Goal: Task Accomplishment & Management: Use online tool/utility

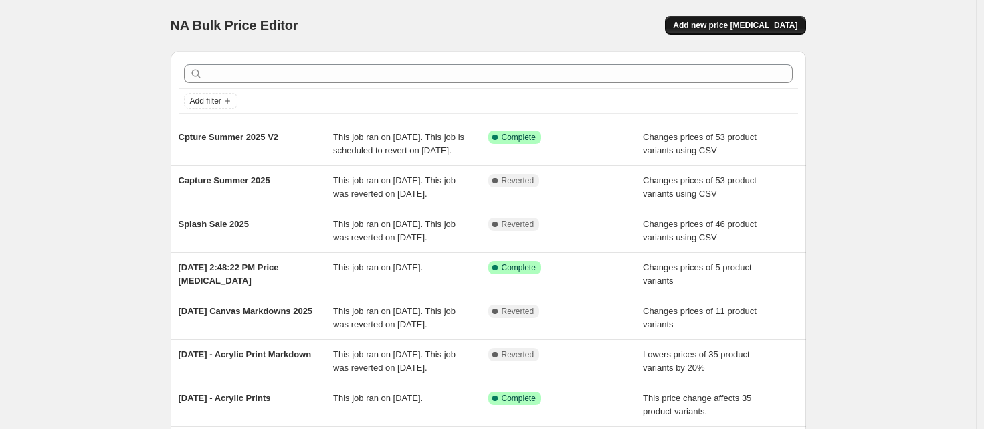
click at [777, 26] on span "Add new price [MEDICAL_DATA]" at bounding box center [735, 25] width 124 height 11
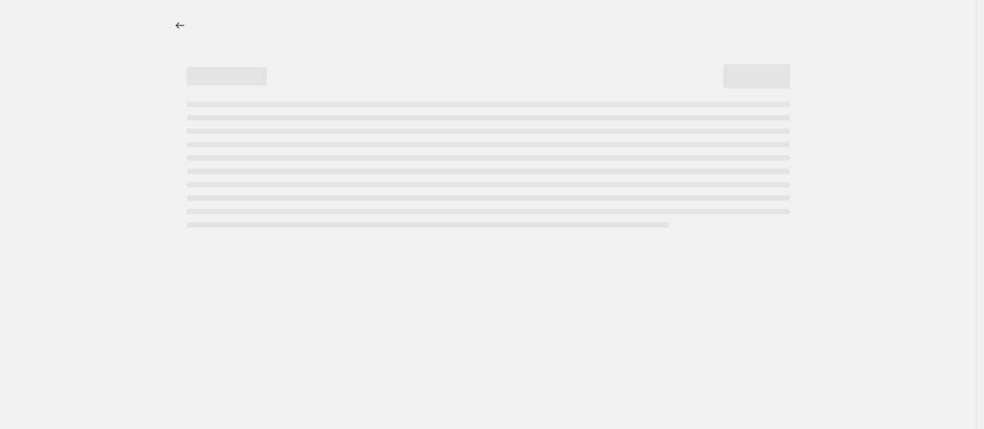
select select "percentage"
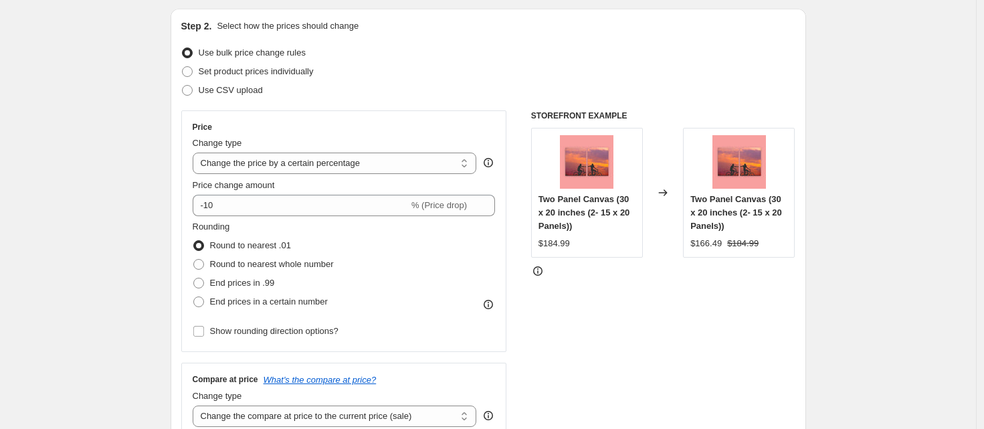
scroll to position [141, 0]
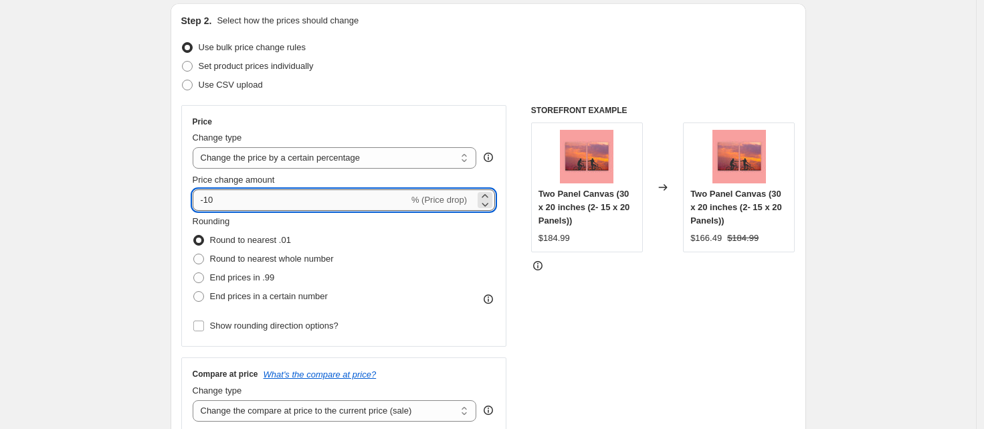
click at [254, 199] on input "-10" at bounding box center [301, 199] width 216 height 21
drag, startPoint x: 248, startPoint y: 199, endPoint x: 101, endPoint y: 185, distance: 147.2
drag, startPoint x: 249, startPoint y: 204, endPoint x: 178, endPoint y: 202, distance: 70.9
click at [179, 202] on div "Step 2. Select how the prices should change Use bulk price change rules Set pro…" at bounding box center [489, 238] width 636 height 470
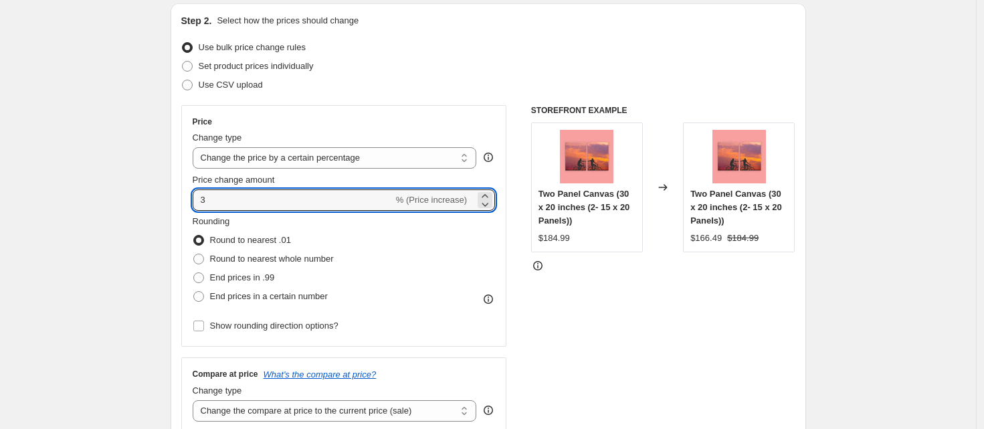
type input "3"
click at [445, 238] on div "Rounding Round to nearest .01 Round to nearest whole number End prices in .99 E…" at bounding box center [344, 260] width 303 height 91
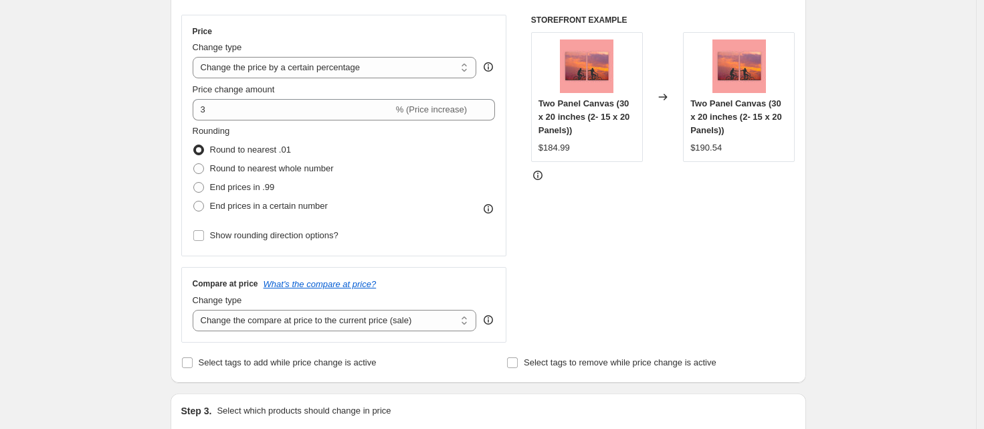
scroll to position [232, 0]
click at [202, 238] on input "Show rounding direction options?" at bounding box center [198, 234] width 11 height 11
checkbox input "true"
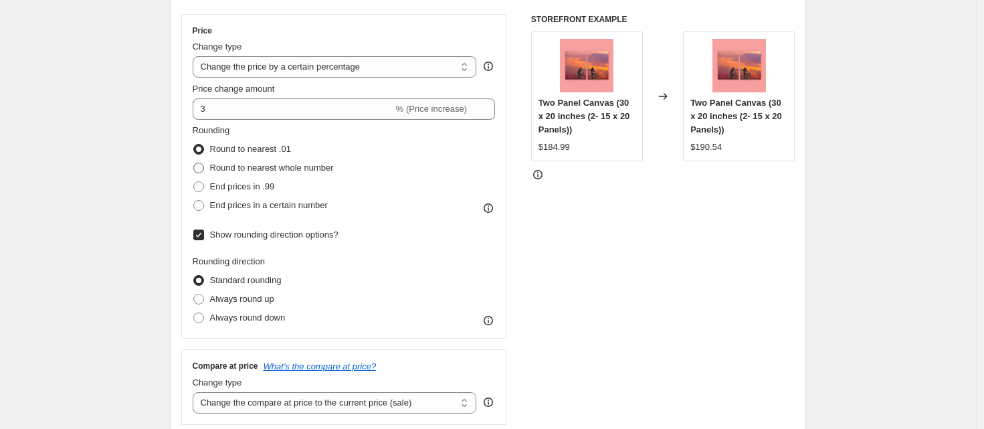
click at [202, 167] on span at bounding box center [198, 168] width 11 height 11
click at [194, 163] on input "Round to nearest whole number" at bounding box center [193, 163] width 1 height 1
radio input "true"
click at [252, 299] on span "Always round up" at bounding box center [242, 299] width 64 height 10
click at [194, 294] on input "Always round up" at bounding box center [193, 294] width 1 height 1
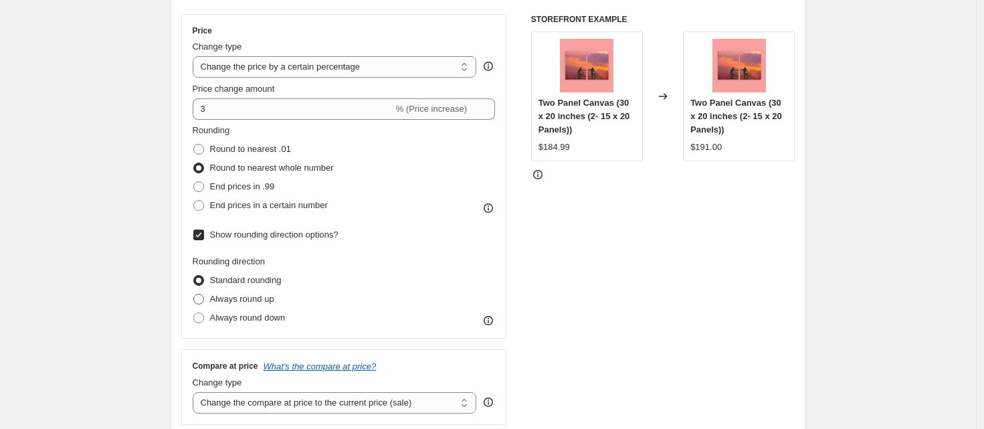
radio input "true"
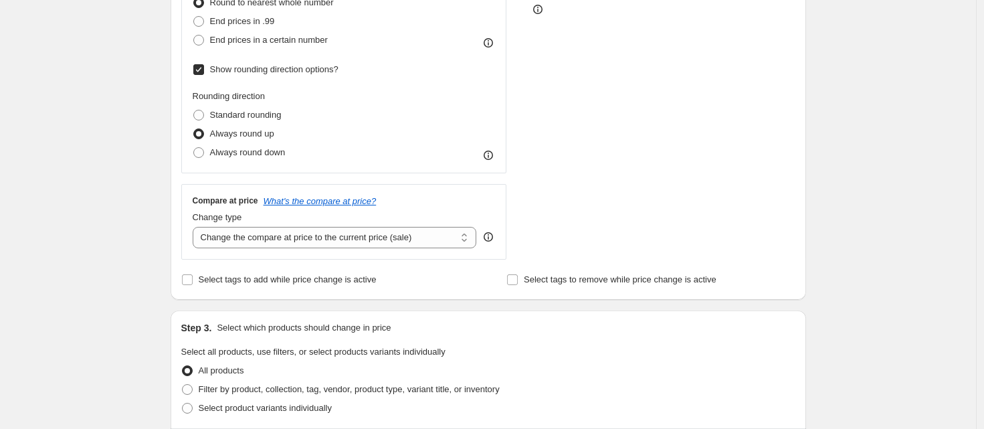
scroll to position [411, 0]
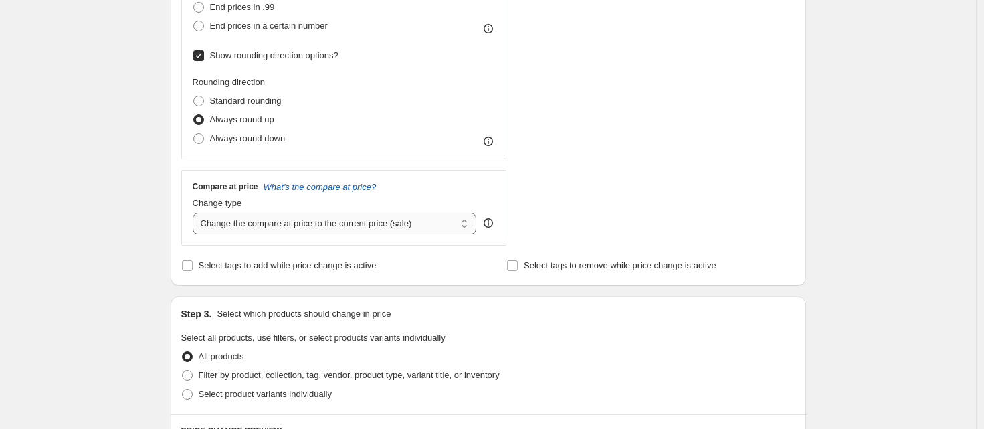
click at [322, 225] on select "Change the compare at price to the current price (sale) Change the compare at p…" at bounding box center [335, 223] width 284 height 21
click at [367, 223] on select "Change the compare at price to the current price (sale) Change the compare at p…" at bounding box center [335, 223] width 284 height 21
click at [389, 223] on select "Change the compare at price to the current price (sale) Change the compare at p…" at bounding box center [335, 223] width 284 height 21
select select "percentage"
click at [196, 213] on select "Change the compare at price to the current price (sale) Change the compare at p…" at bounding box center [335, 223] width 284 height 21
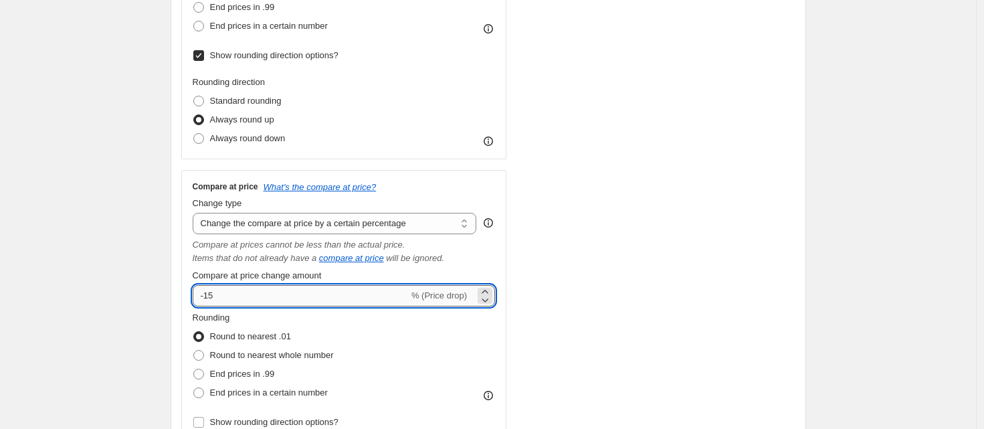
click at [225, 296] on input "-15" at bounding box center [301, 295] width 216 height 21
drag, startPoint x: 153, startPoint y: 292, endPoint x: 118, endPoint y: 290, distance: 34.2
click at [121, 290] on div "Create new price [MEDICAL_DATA]. This page is ready Create new price [MEDICAL_D…" at bounding box center [488, 398] width 976 height 1618
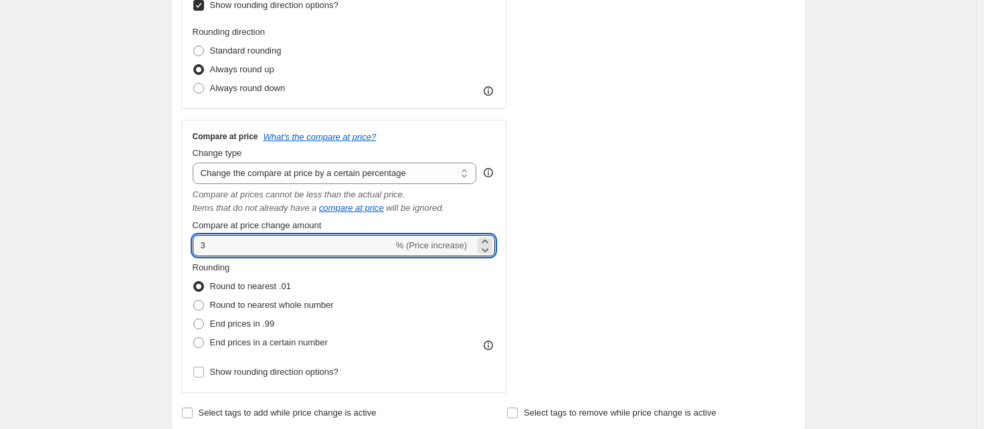
scroll to position [470, 0]
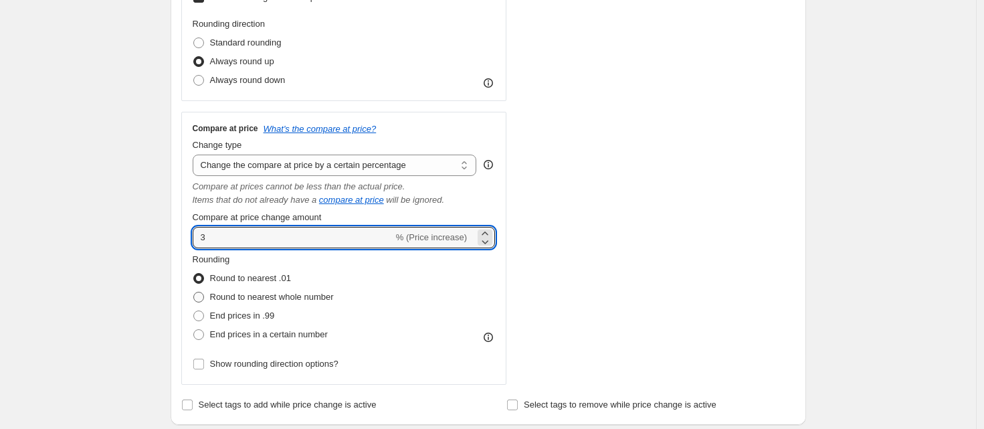
type input "3"
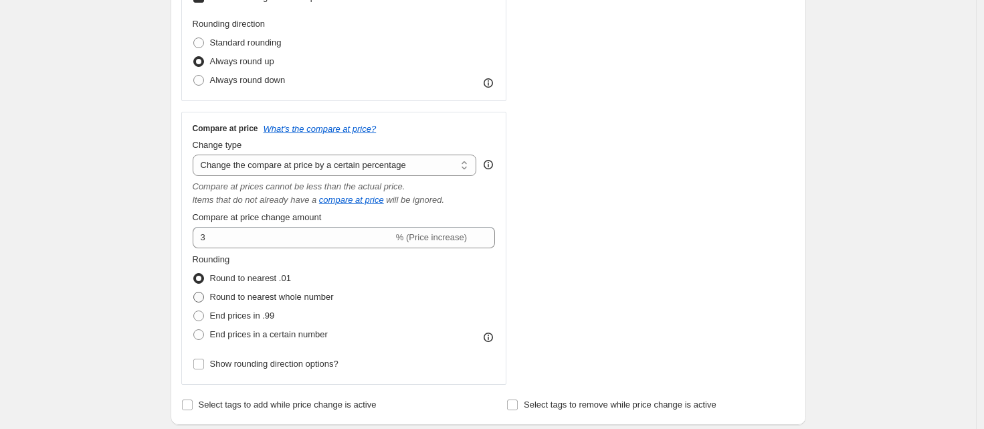
click at [262, 297] on span "Round to nearest whole number" at bounding box center [272, 297] width 124 height 10
click at [194, 292] on input "Round to nearest whole number" at bounding box center [193, 292] width 1 height 1
radio input "true"
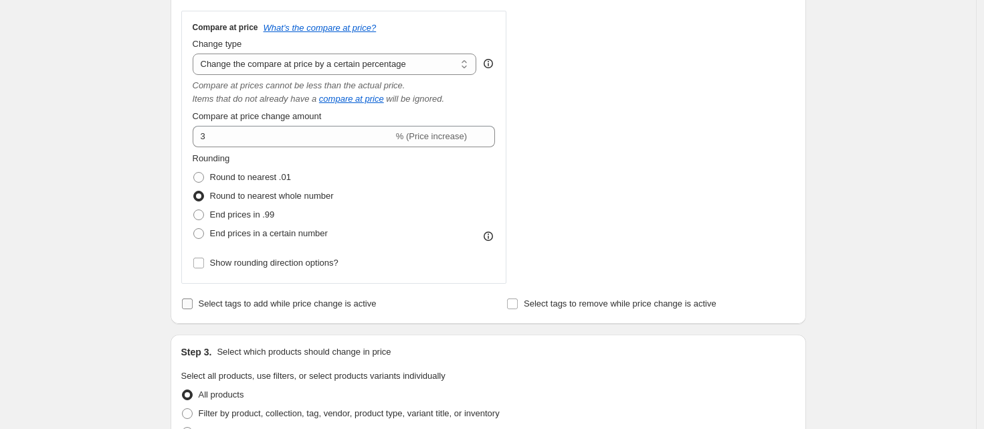
scroll to position [573, 0]
click at [296, 262] on span "Show rounding direction options?" at bounding box center [274, 260] width 128 height 10
click at [204, 262] on input "Show rounding direction options?" at bounding box center [198, 260] width 11 height 11
checkbox input "true"
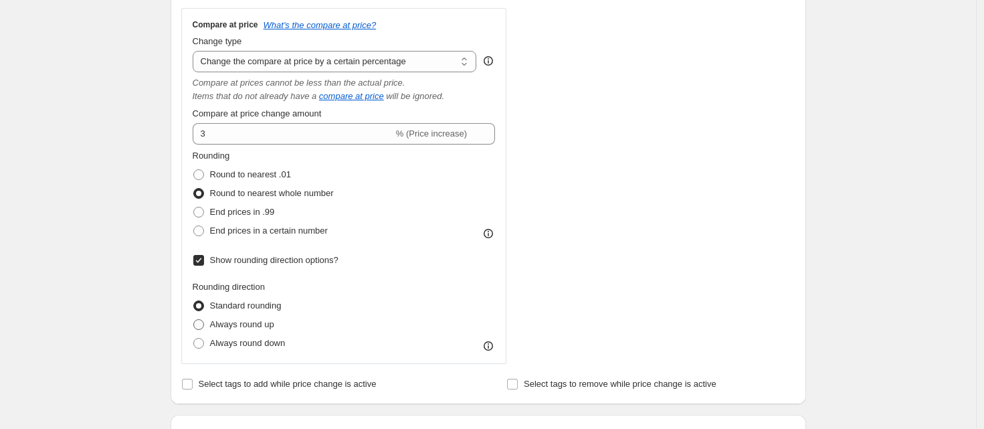
click at [233, 322] on span "Always round up" at bounding box center [242, 324] width 64 height 10
click at [194, 320] on input "Always round up" at bounding box center [193, 319] width 1 height 1
radio input "true"
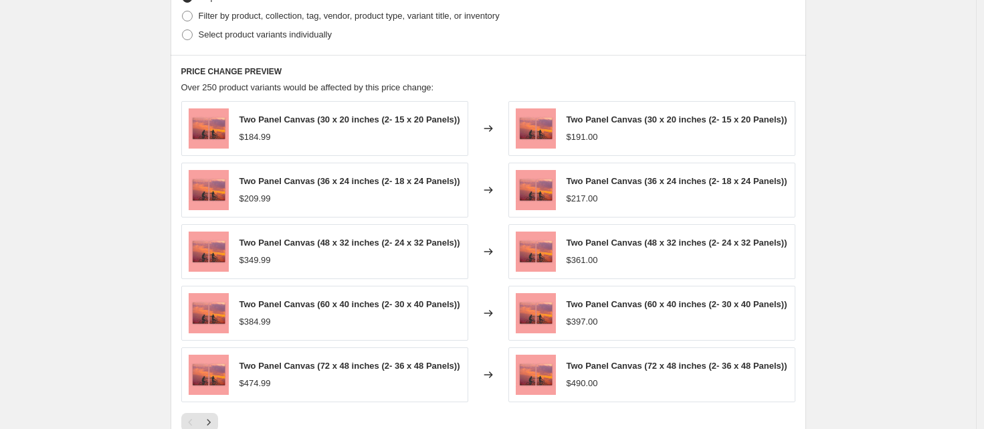
scroll to position [1293, 0]
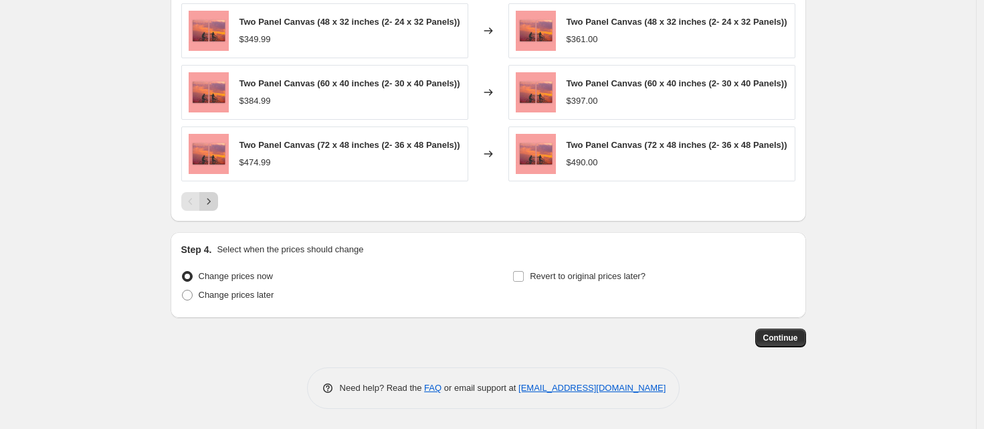
click at [211, 203] on icon "Next" at bounding box center [208, 201] width 13 height 13
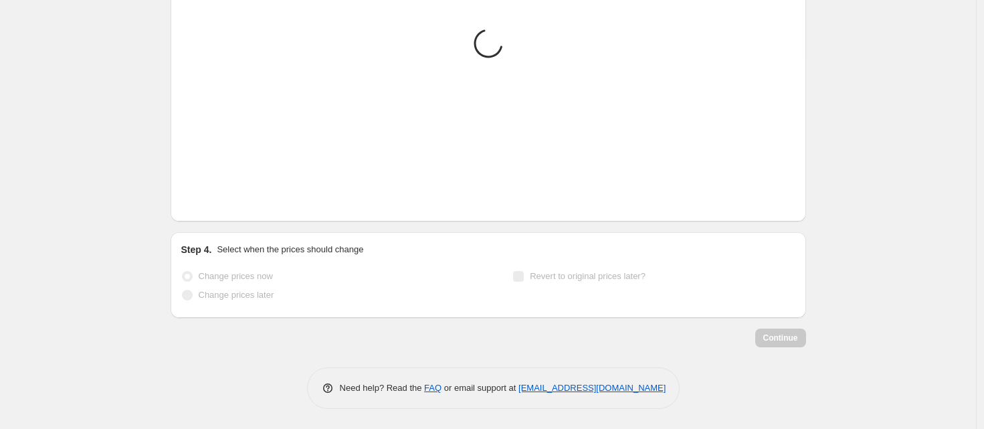
scroll to position [1272, 0]
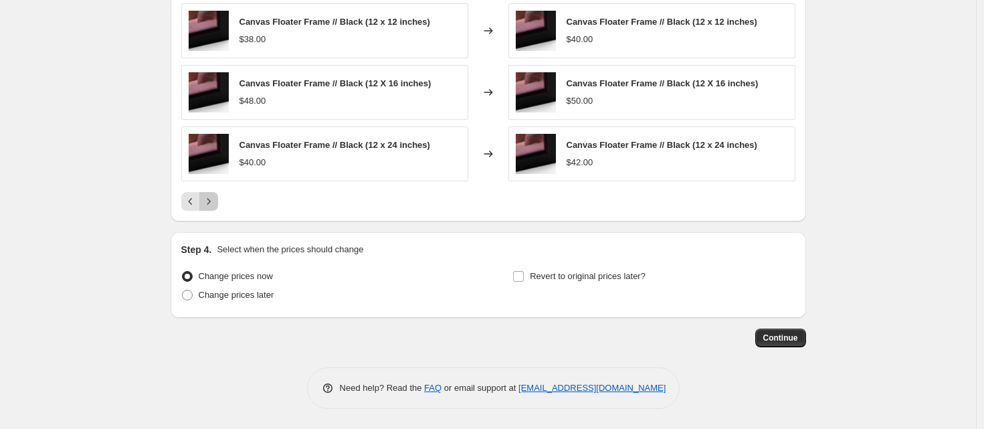
click at [213, 203] on icon "Next" at bounding box center [208, 201] width 13 height 13
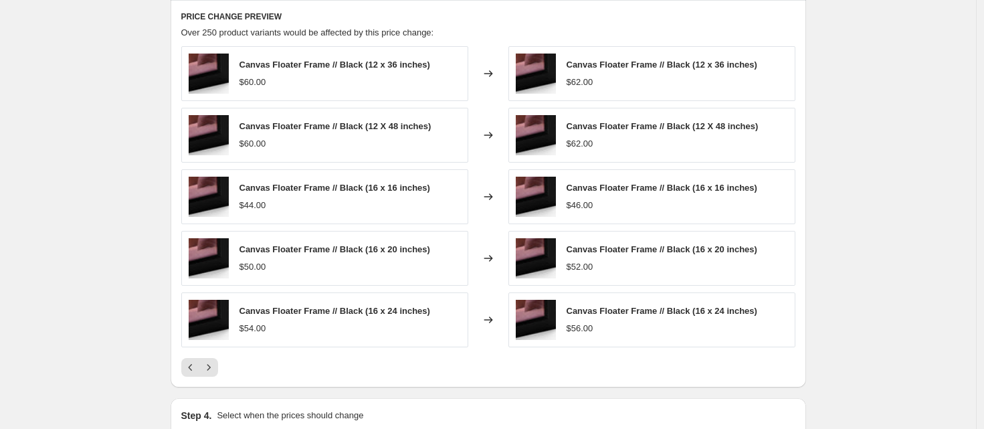
scroll to position [1116, 0]
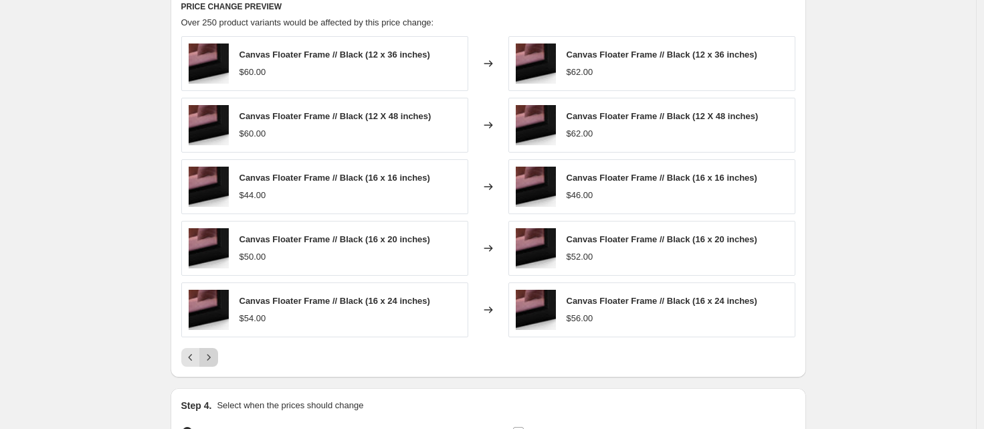
click at [212, 361] on icon "Next" at bounding box center [208, 357] width 13 height 13
click at [215, 361] on icon "Next" at bounding box center [208, 357] width 13 height 13
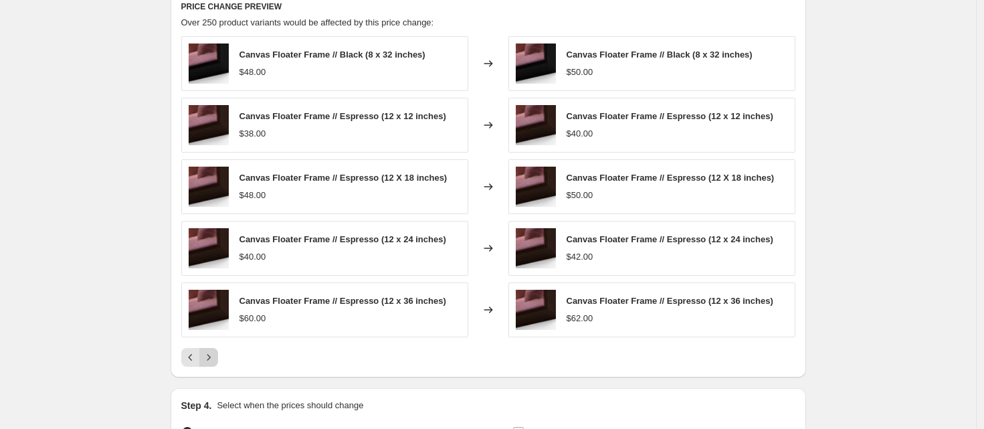
click at [215, 361] on icon "Next" at bounding box center [208, 357] width 13 height 13
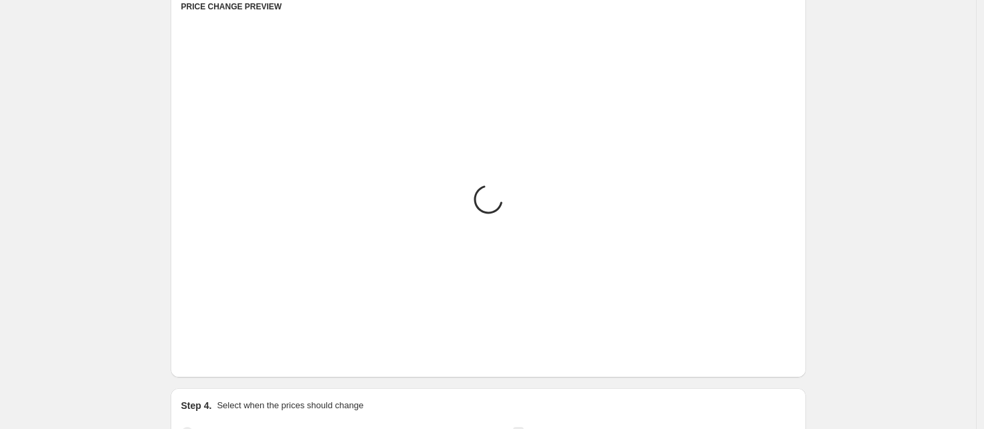
click at [215, 361] on icon "Next" at bounding box center [208, 357] width 13 height 13
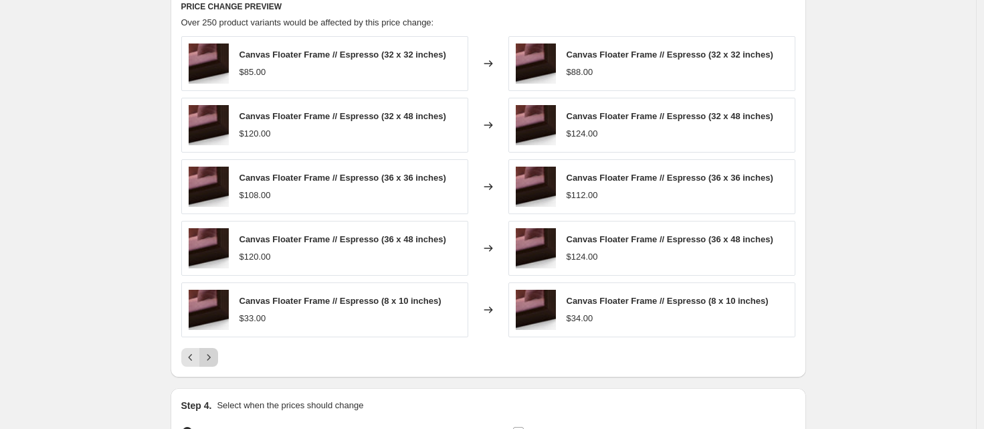
click at [215, 361] on icon "Next" at bounding box center [208, 357] width 13 height 13
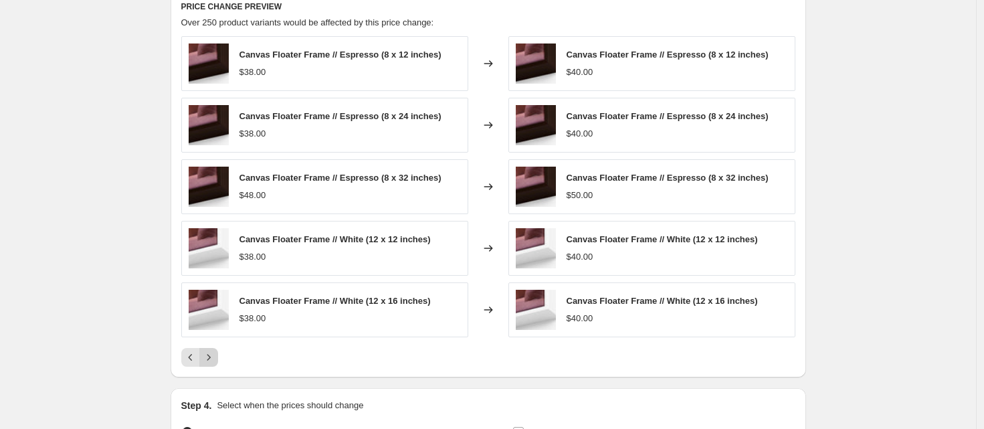
click at [215, 361] on icon "Next" at bounding box center [208, 357] width 13 height 13
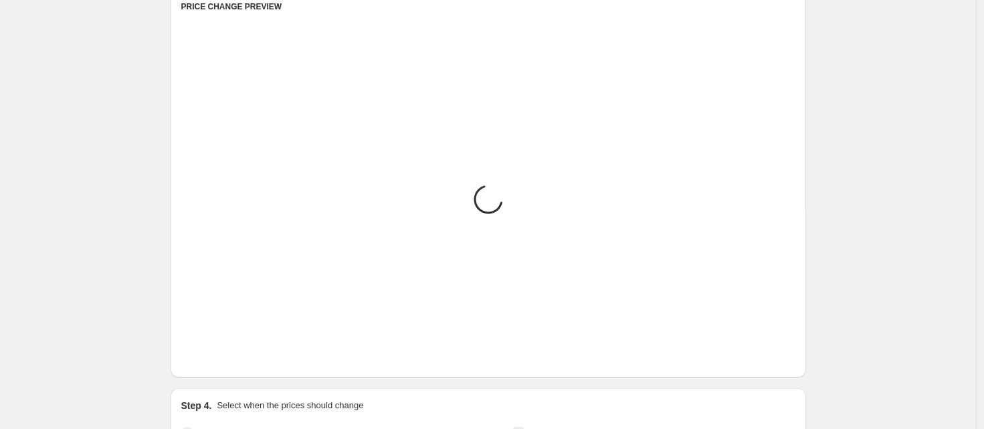
click at [215, 361] on icon "Next" at bounding box center [208, 357] width 13 height 13
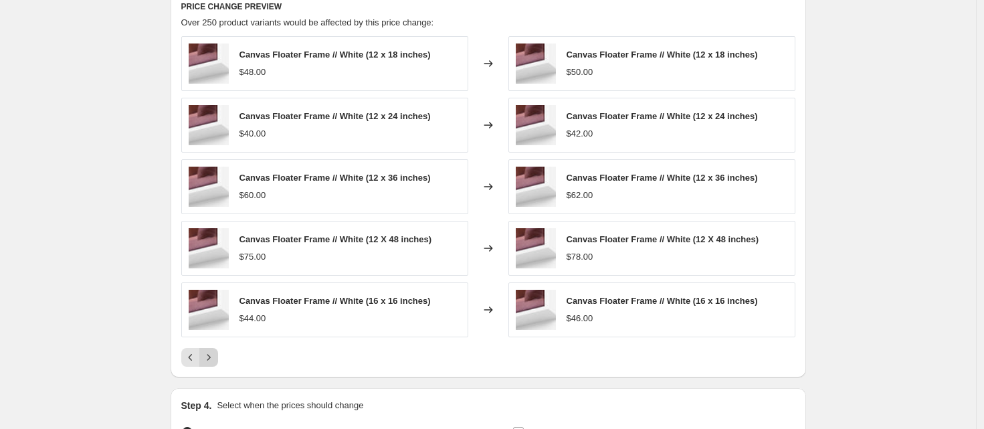
click at [215, 361] on icon "Next" at bounding box center [208, 357] width 13 height 13
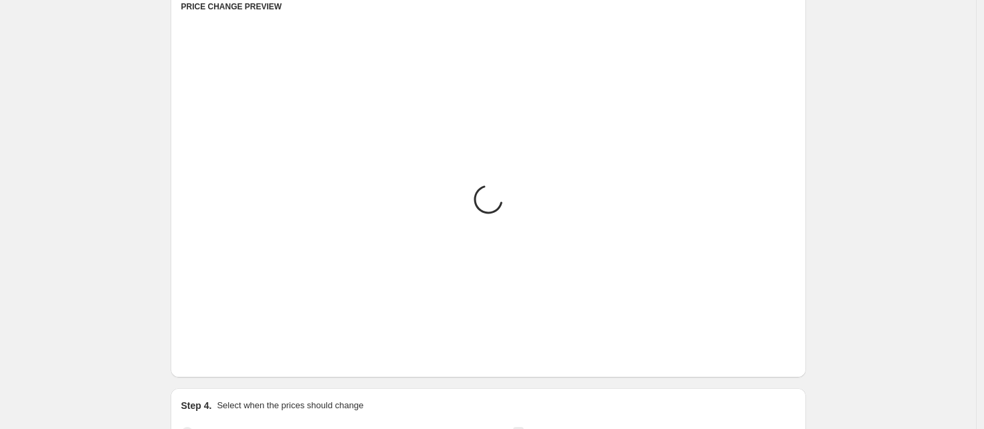
click at [215, 361] on icon "Next" at bounding box center [208, 357] width 13 height 13
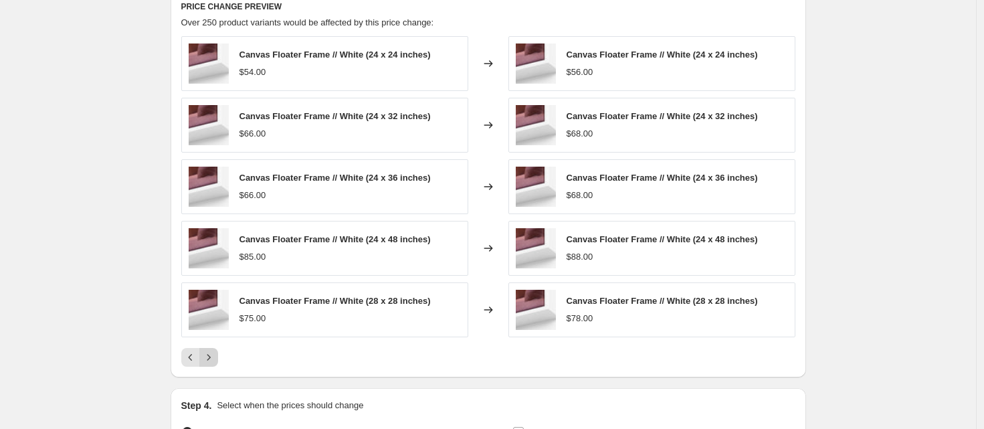
click at [215, 361] on icon "Next" at bounding box center [208, 357] width 13 height 13
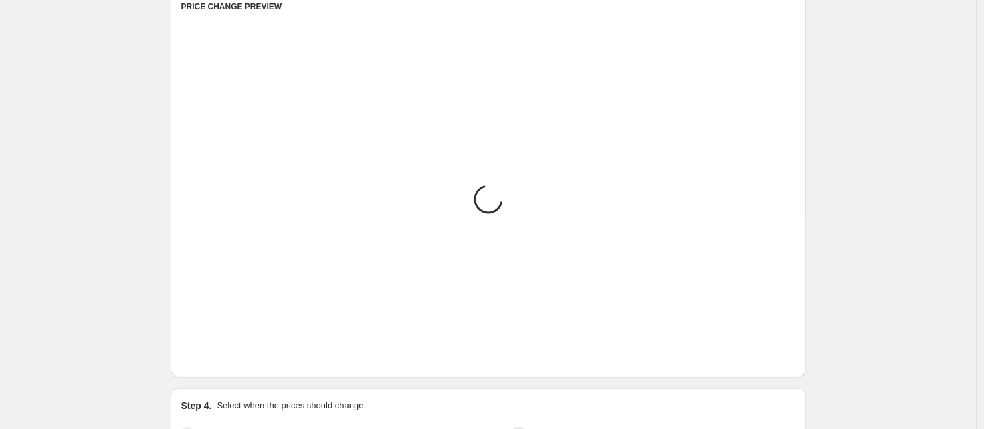
click at [215, 361] on icon "Next" at bounding box center [208, 357] width 13 height 13
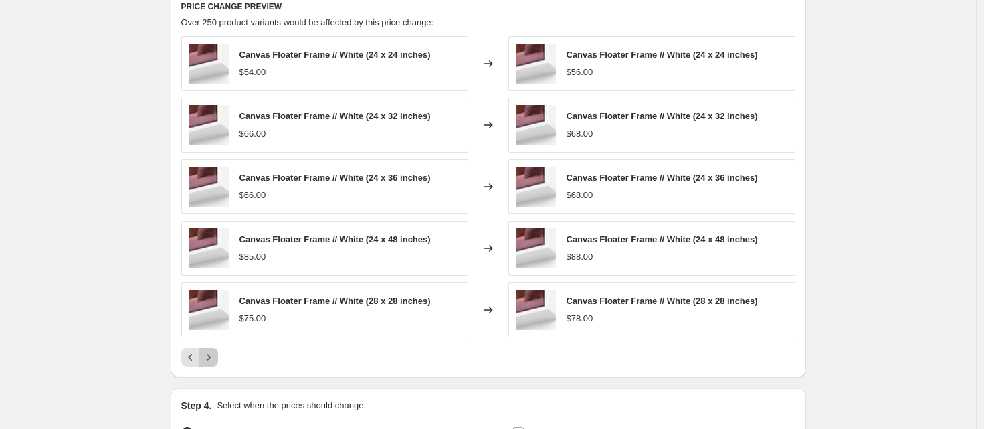
click at [215, 361] on icon "Next" at bounding box center [208, 357] width 13 height 13
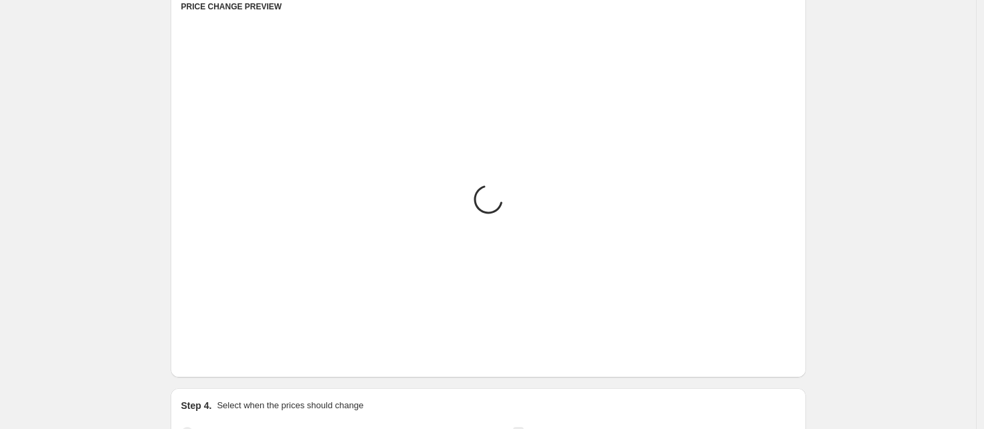
click at [215, 361] on icon "Next" at bounding box center [208, 357] width 13 height 13
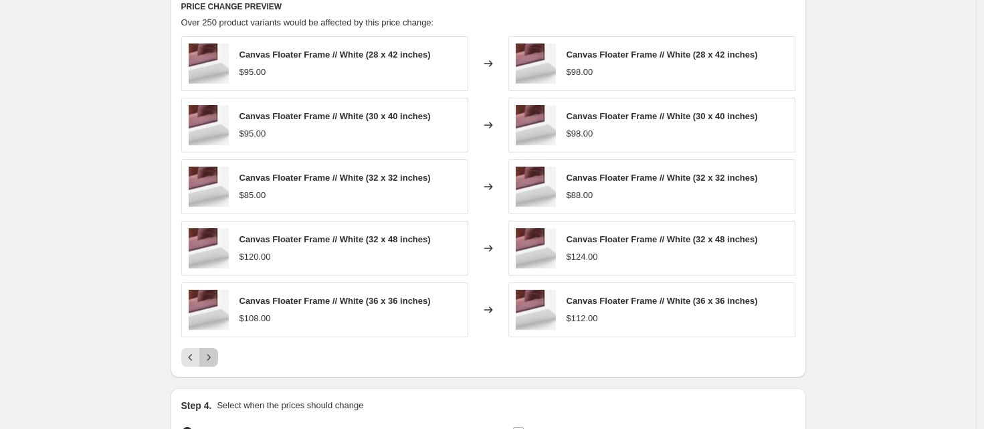
click at [215, 361] on icon "Next" at bounding box center [208, 357] width 13 height 13
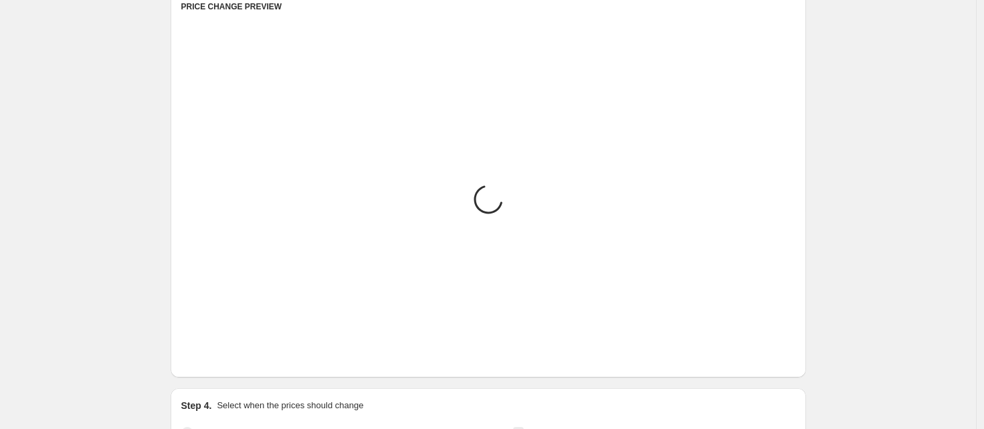
click at [215, 361] on icon "Next" at bounding box center [208, 357] width 13 height 13
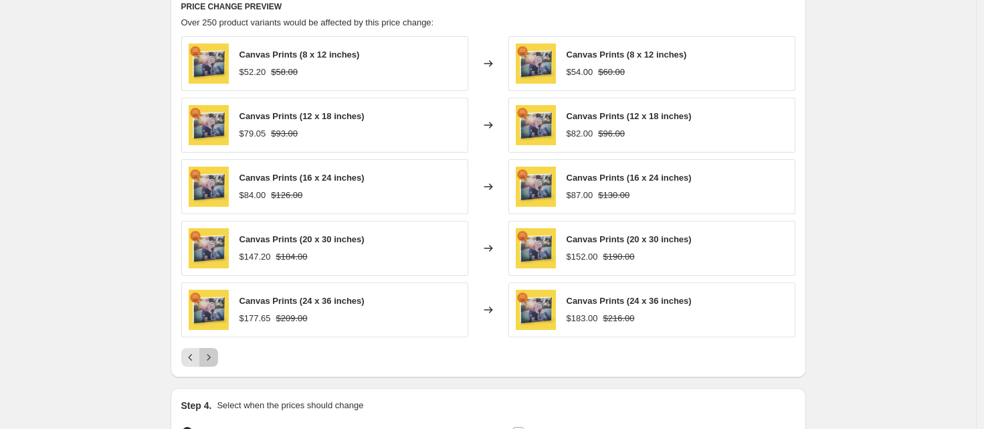
click at [215, 361] on icon "Next" at bounding box center [208, 357] width 13 height 13
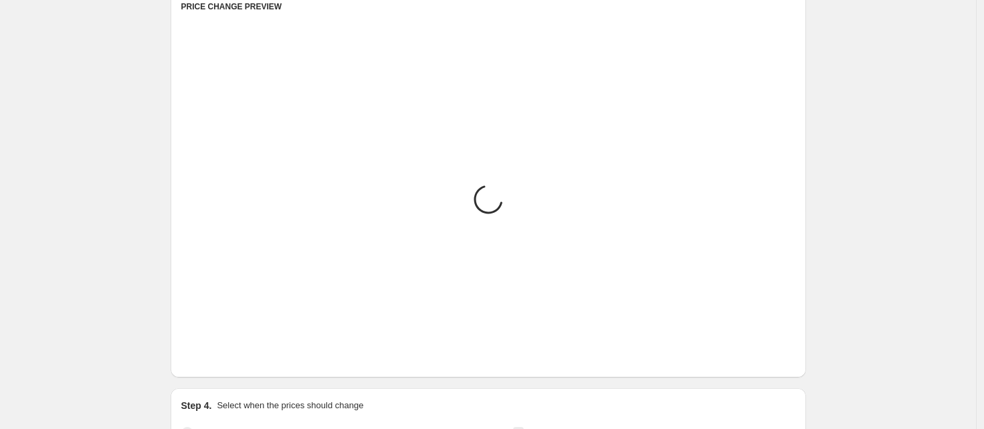
click at [215, 361] on icon "Next" at bounding box center [208, 357] width 13 height 13
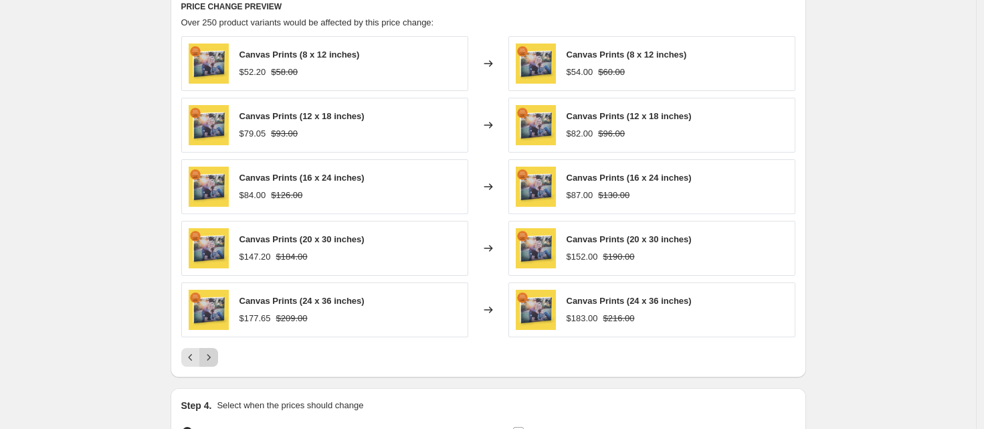
click at [215, 361] on icon "Next" at bounding box center [208, 357] width 13 height 13
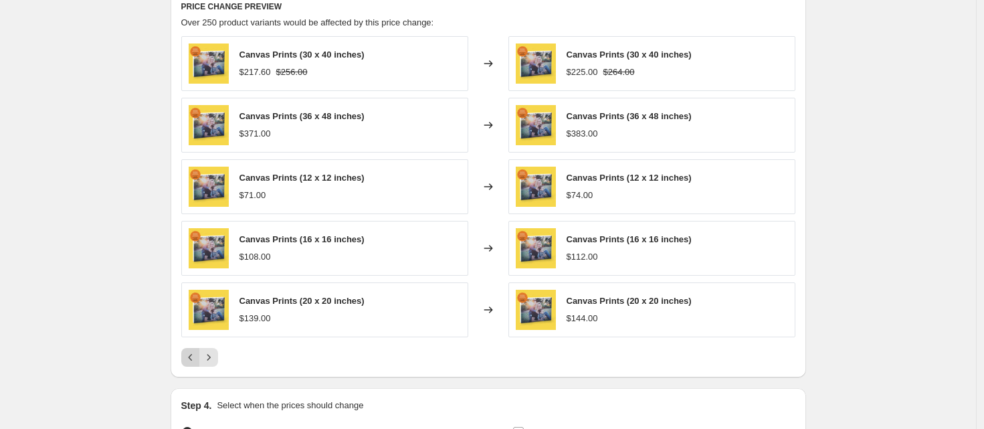
click at [197, 360] on icon "Previous" at bounding box center [190, 357] width 13 height 13
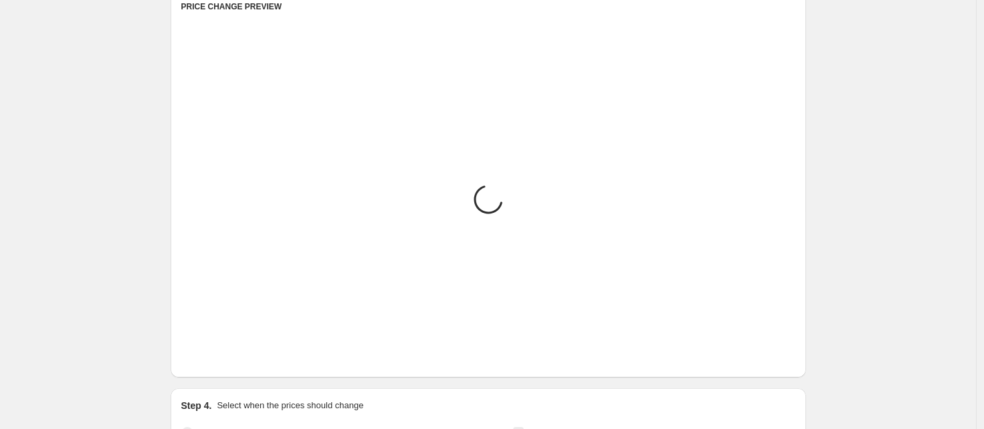
click at [197, 360] on icon "Previous" at bounding box center [190, 357] width 13 height 13
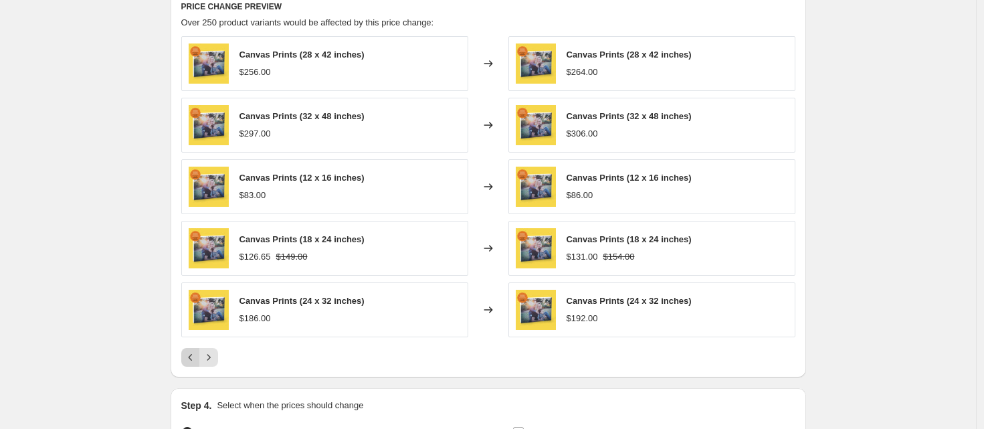
click at [197, 360] on icon "Previous" at bounding box center [190, 357] width 13 height 13
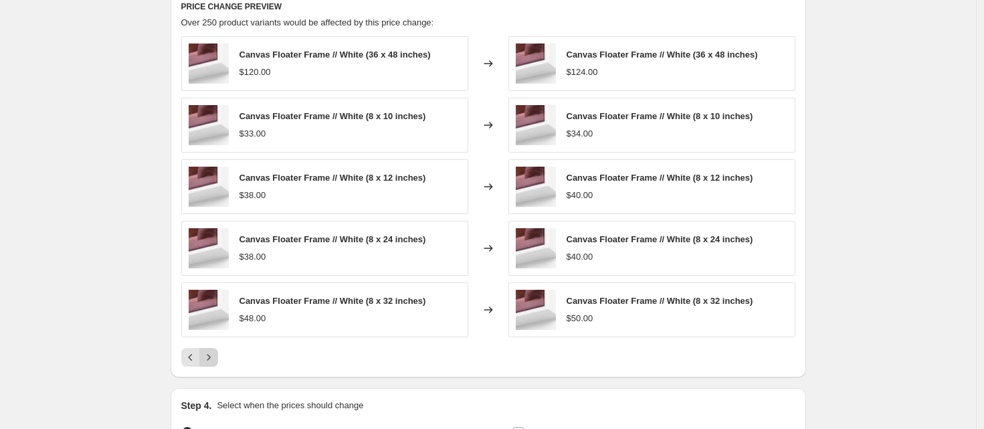
click at [215, 360] on icon "Next" at bounding box center [208, 357] width 13 height 13
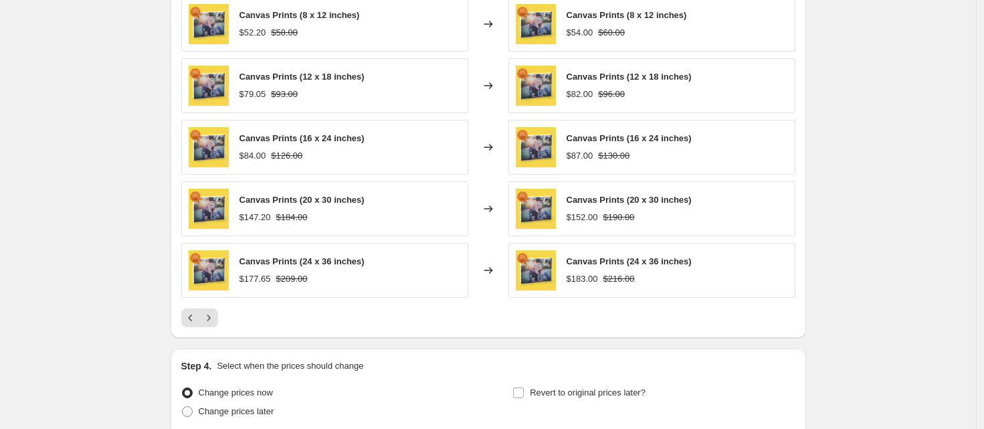
scroll to position [1156, 0]
drag, startPoint x: 246, startPoint y: 280, endPoint x: 274, endPoint y: 280, distance: 27.4
click at [271, 280] on div "$177.65" at bounding box center [255, 278] width 31 height 13
click at [214, 318] on icon "Next" at bounding box center [208, 316] width 13 height 13
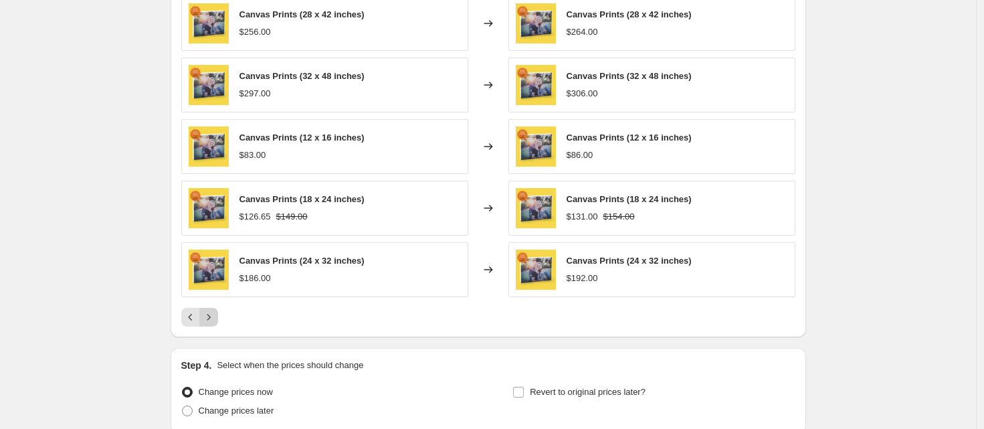
click at [215, 318] on icon "Next" at bounding box center [208, 316] width 13 height 13
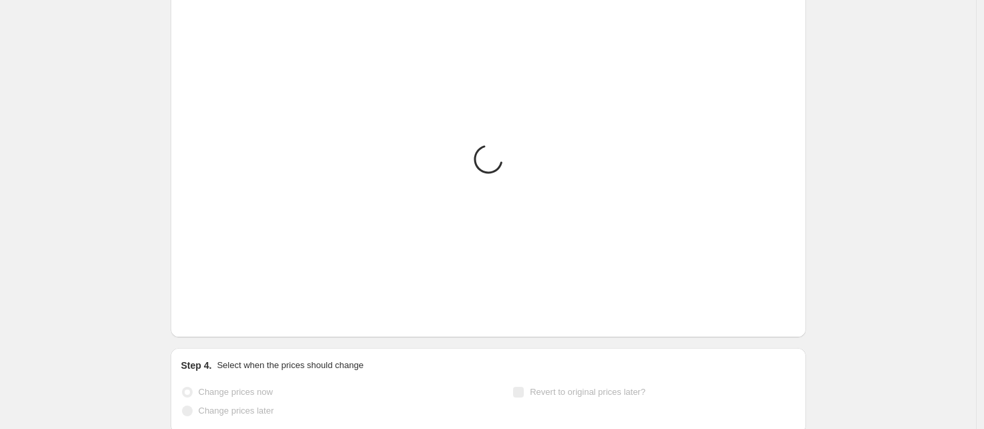
click at [215, 318] on icon "Next" at bounding box center [208, 316] width 13 height 13
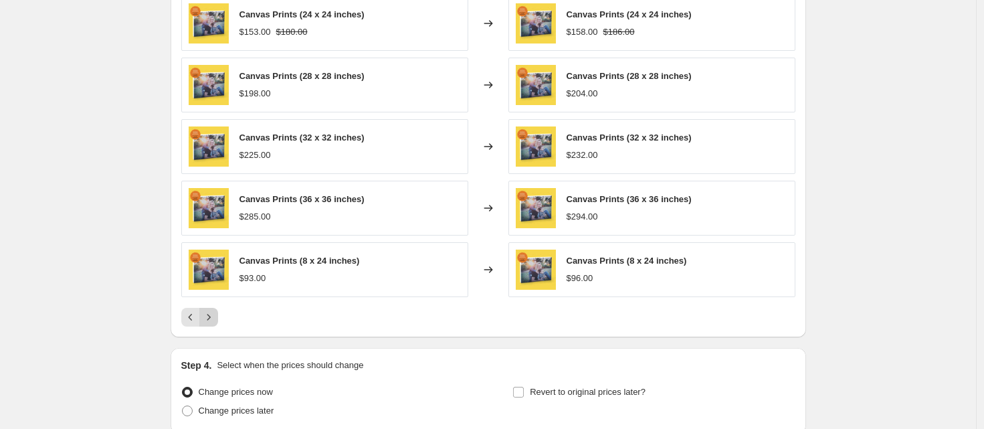
click at [215, 318] on icon "Next" at bounding box center [208, 316] width 13 height 13
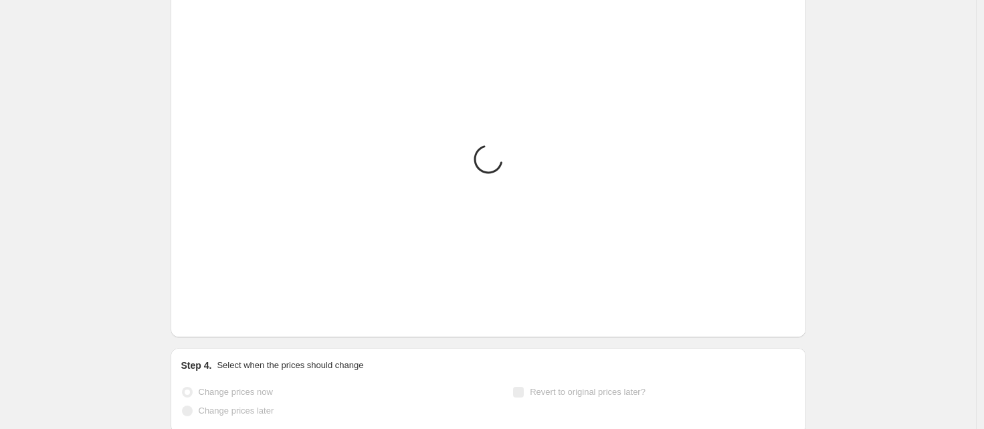
click at [215, 318] on icon "Next" at bounding box center [208, 316] width 13 height 13
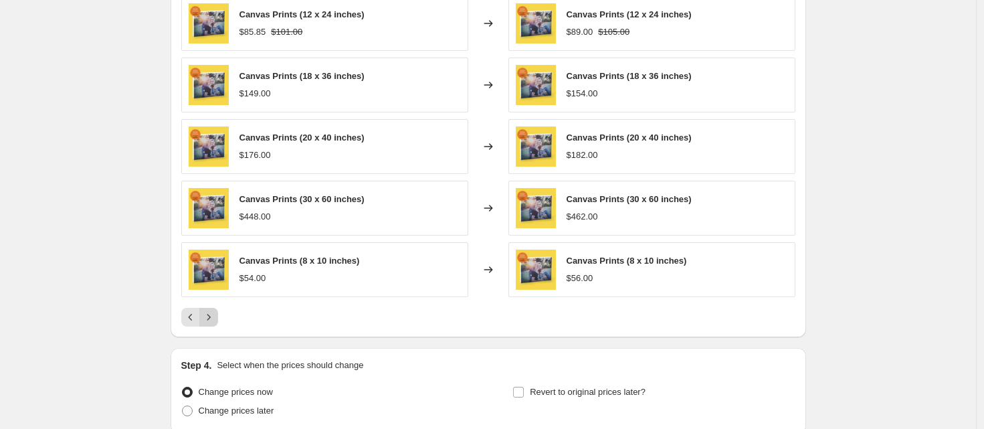
click at [215, 318] on icon "Next" at bounding box center [208, 316] width 13 height 13
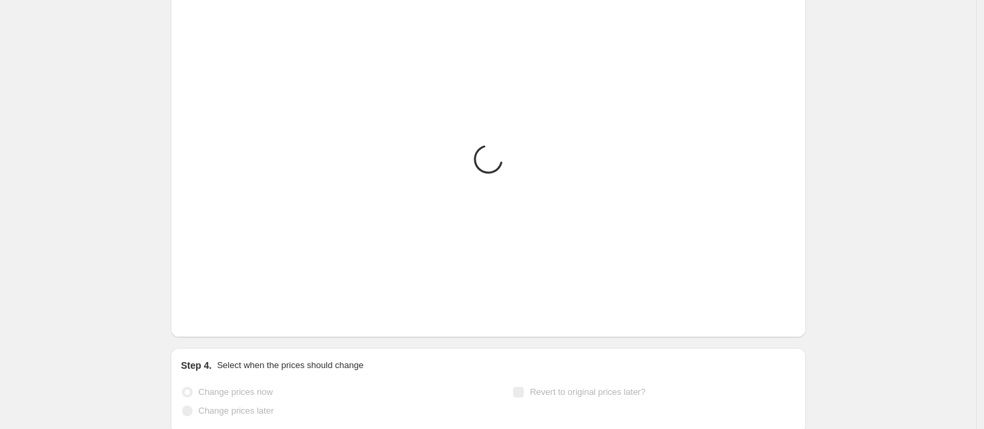
click at [215, 318] on icon "Next" at bounding box center [208, 316] width 13 height 13
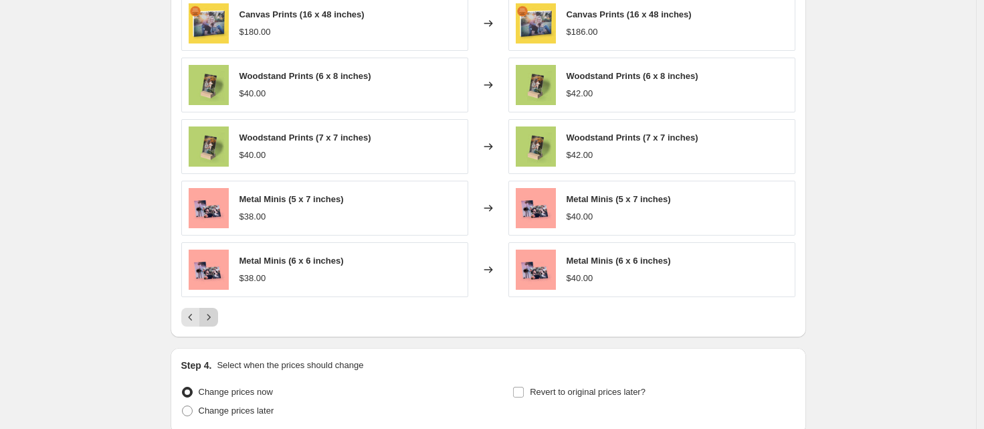
click at [215, 318] on icon "Next" at bounding box center [208, 316] width 13 height 13
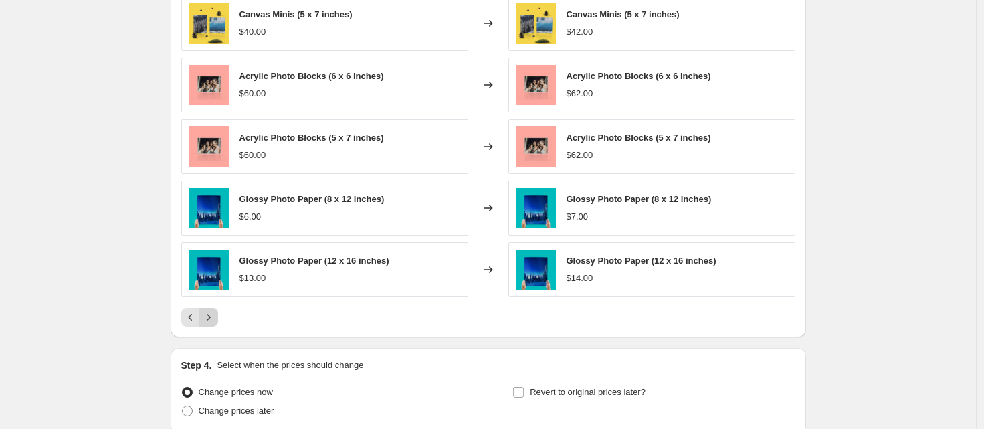
click at [214, 314] on icon "Next" at bounding box center [208, 316] width 13 height 13
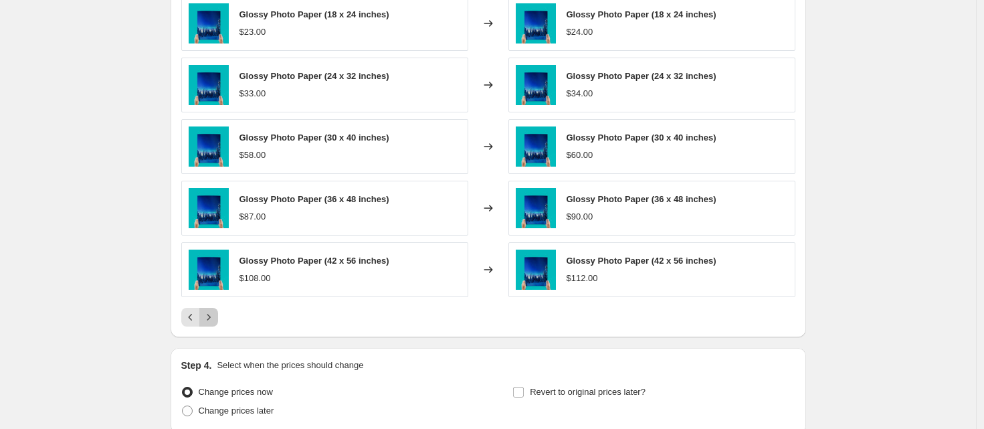
click at [209, 322] on icon "Next" at bounding box center [208, 316] width 13 height 13
click at [194, 318] on icon "Previous" at bounding box center [190, 316] width 13 height 13
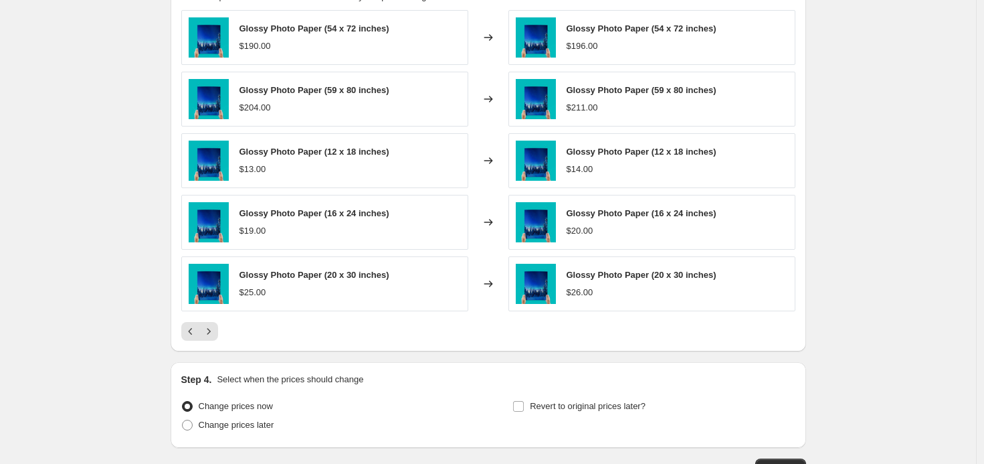
scroll to position [1150, 0]
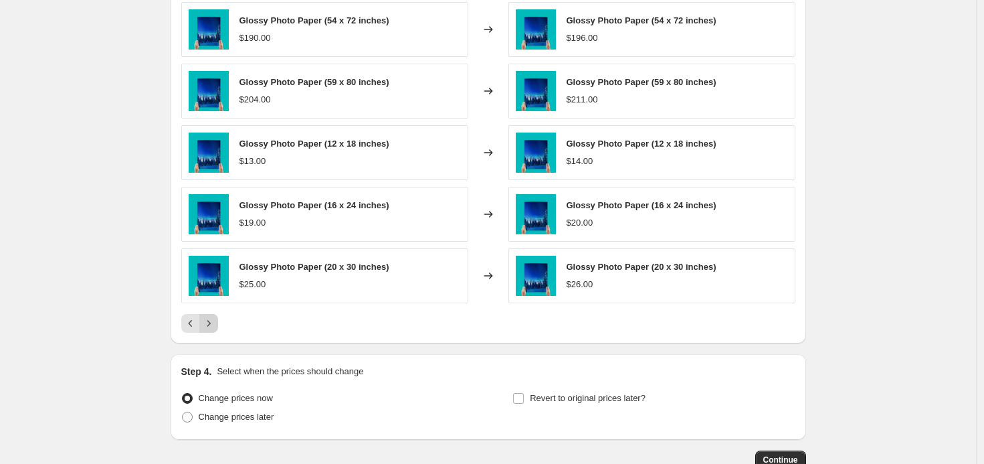
click at [213, 324] on icon "Next" at bounding box center [208, 322] width 13 height 13
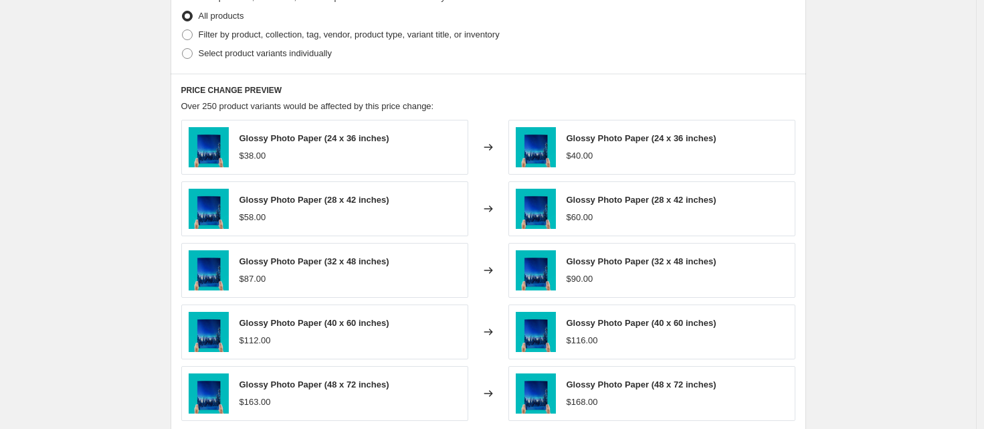
scroll to position [1272, 0]
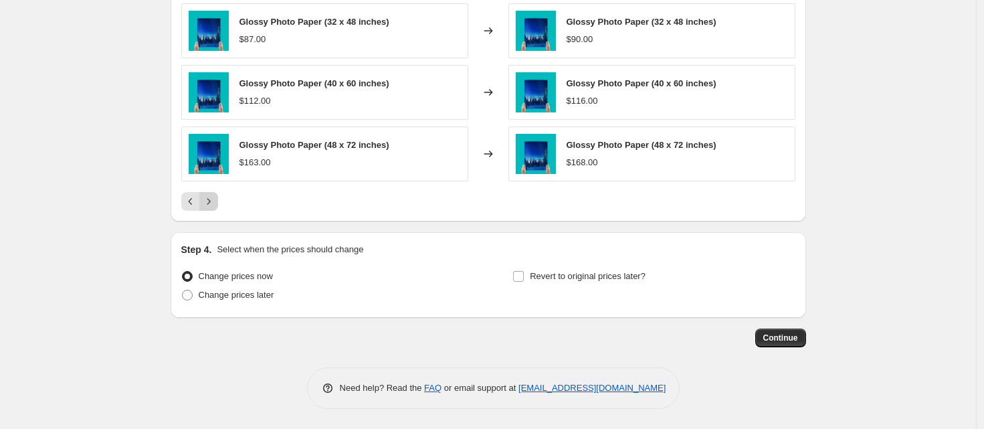
click at [214, 200] on icon "Next" at bounding box center [208, 201] width 13 height 13
click at [215, 200] on icon "Next" at bounding box center [208, 201] width 13 height 13
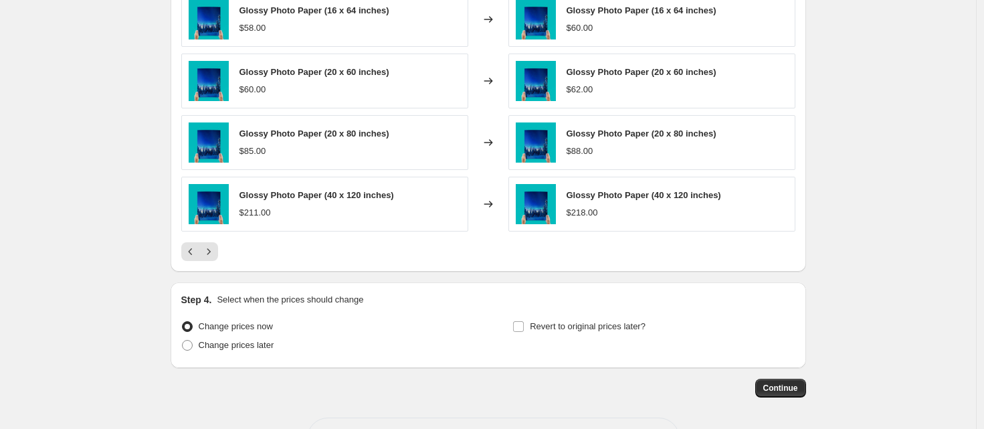
scroll to position [1222, 0]
click at [215, 252] on icon "Next" at bounding box center [208, 251] width 13 height 13
click at [210, 251] on icon "Next" at bounding box center [208, 251] width 13 height 13
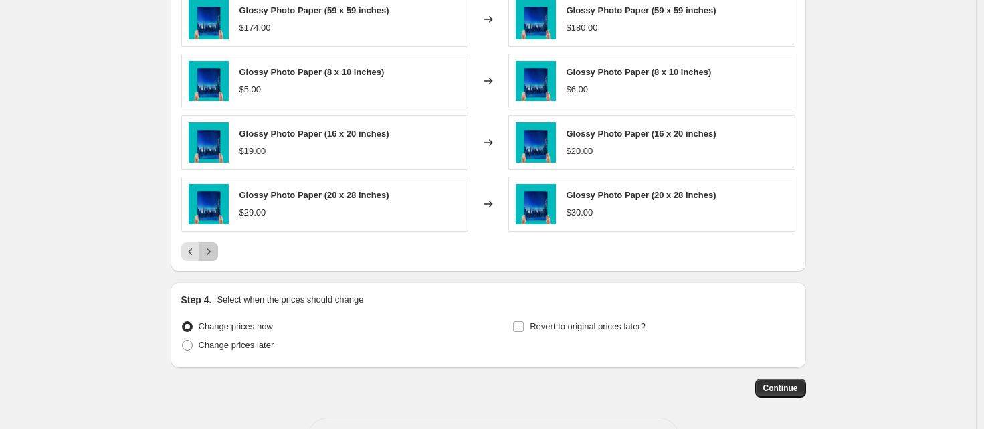
click at [210, 251] on icon "Next" at bounding box center [208, 251] width 13 height 13
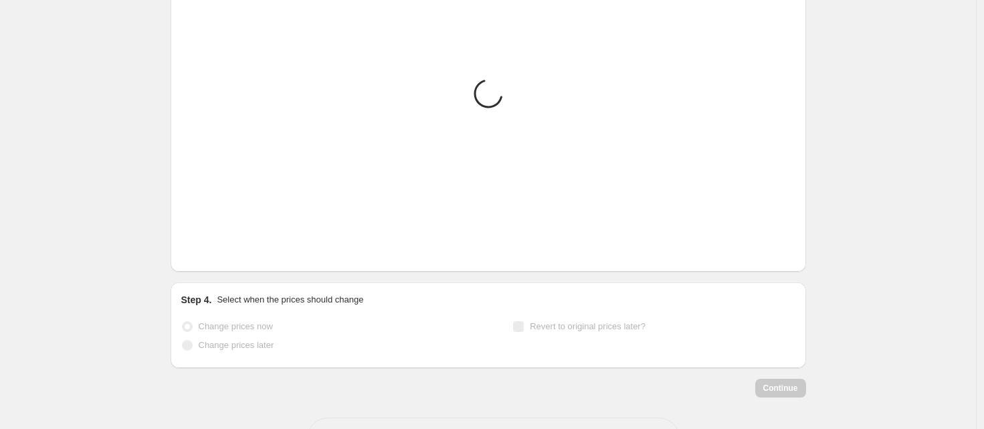
click at [210, 251] on icon "Next" at bounding box center [208, 251] width 13 height 13
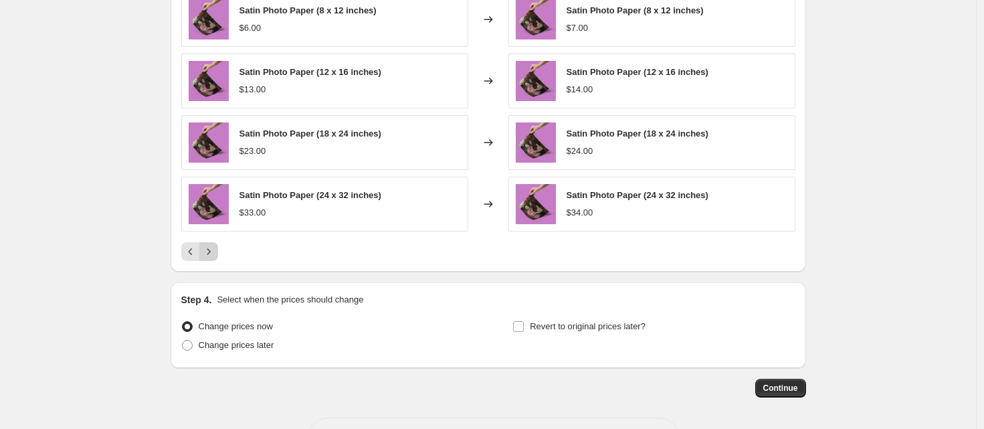
click at [210, 251] on icon "Next" at bounding box center [208, 251] width 13 height 13
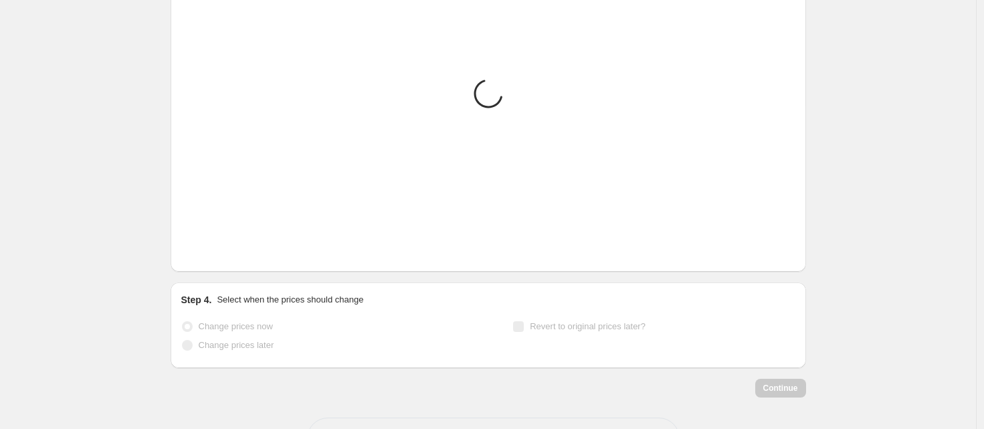
click at [210, 251] on icon "Next" at bounding box center [208, 251] width 13 height 13
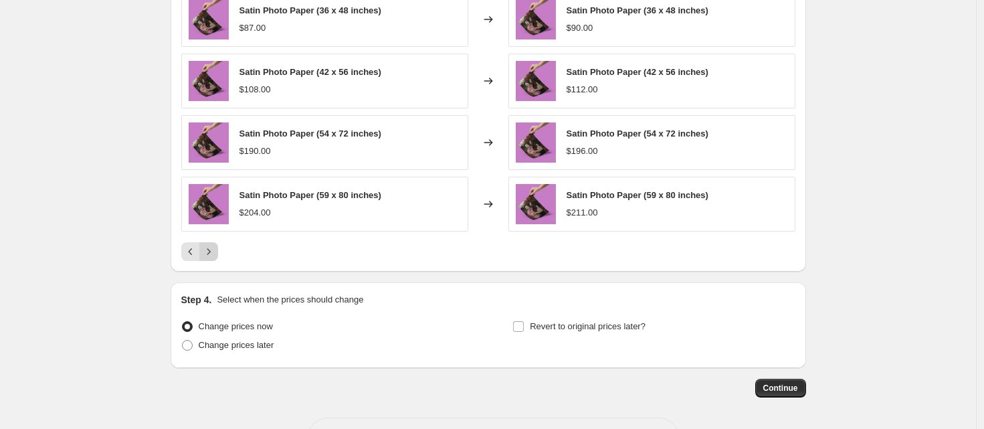
click at [210, 251] on icon "Next" at bounding box center [208, 251] width 13 height 13
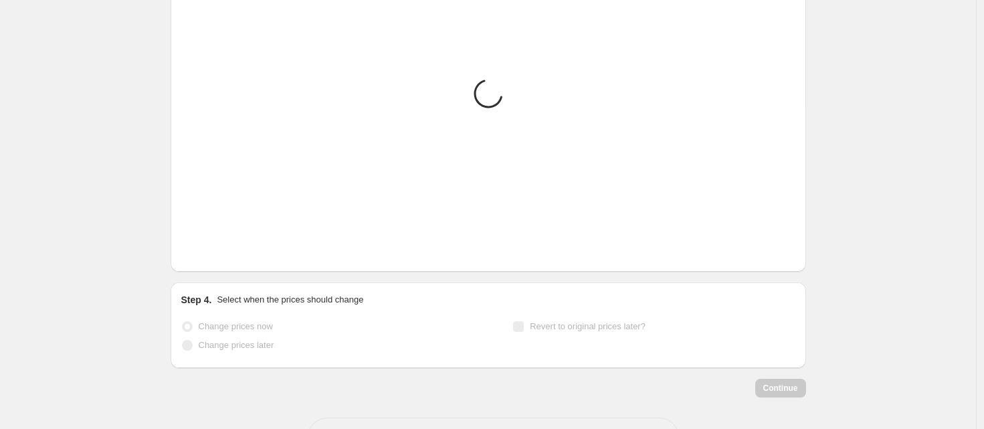
click at [210, 251] on icon "Next" at bounding box center [208, 251] width 13 height 13
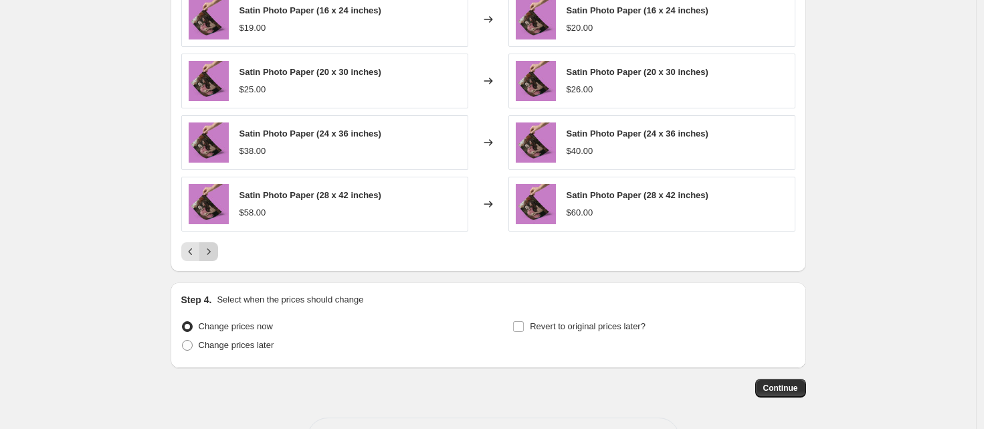
click at [210, 251] on icon "Next" at bounding box center [208, 251] width 13 height 13
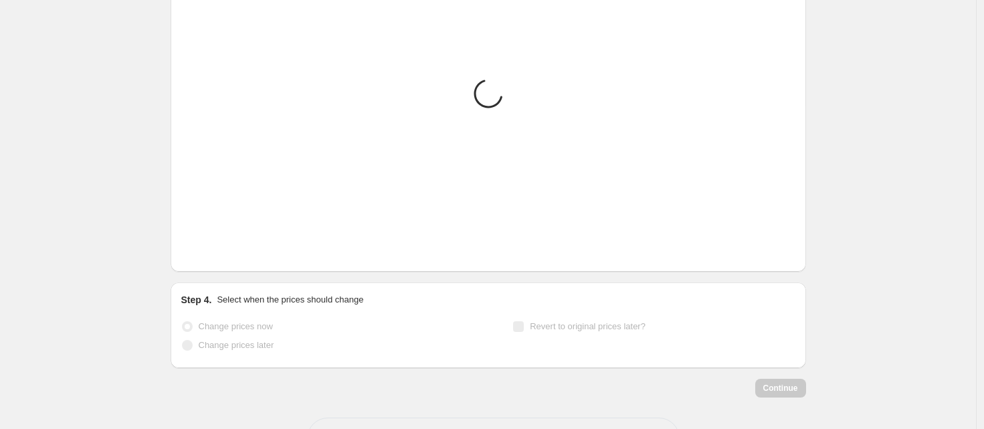
click at [210, 251] on icon "Next" at bounding box center [208, 251] width 13 height 13
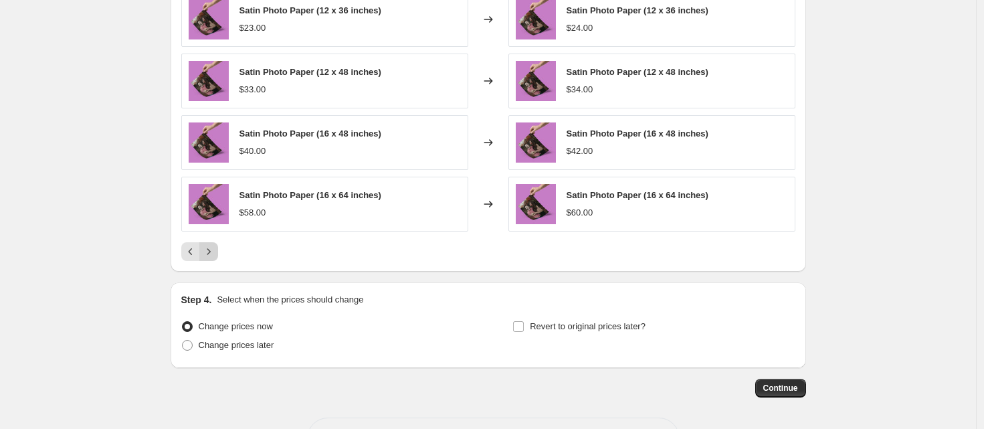
click at [210, 251] on icon "Next" at bounding box center [208, 251] width 13 height 13
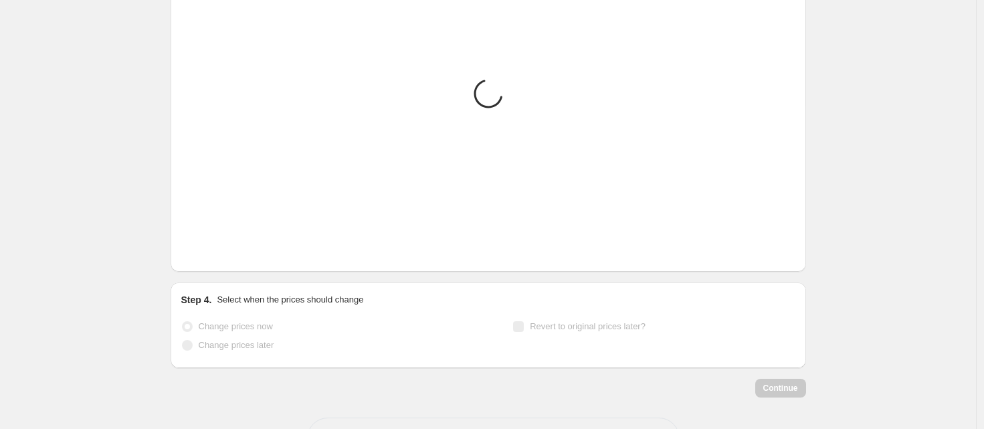
click at [210, 251] on icon "Next" at bounding box center [208, 251] width 13 height 13
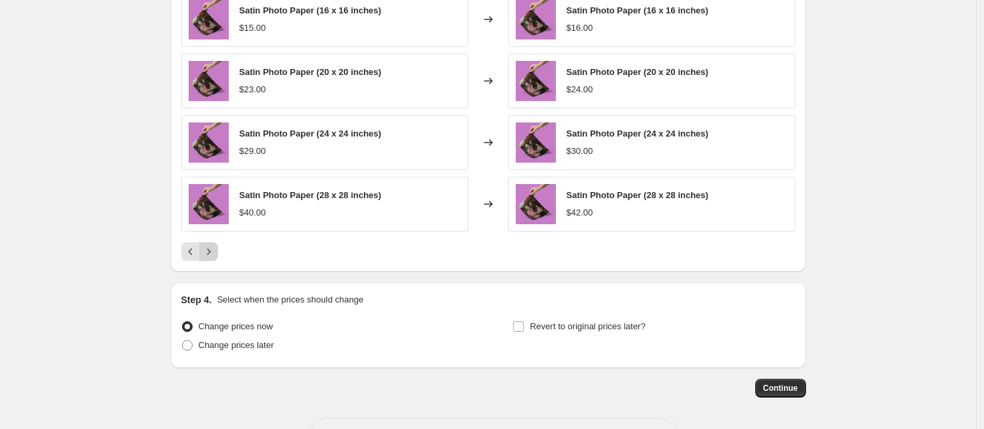
click at [210, 251] on icon "Next" at bounding box center [208, 251] width 13 height 13
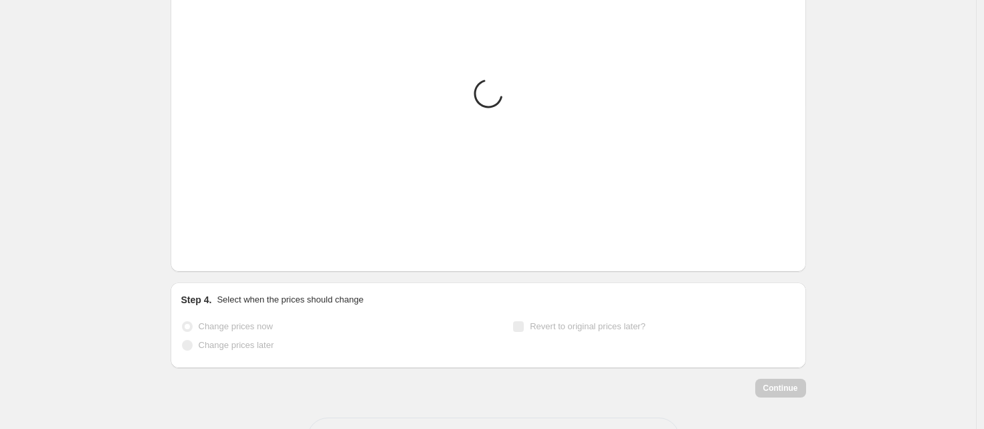
click at [210, 251] on icon "Next" at bounding box center [208, 251] width 13 height 13
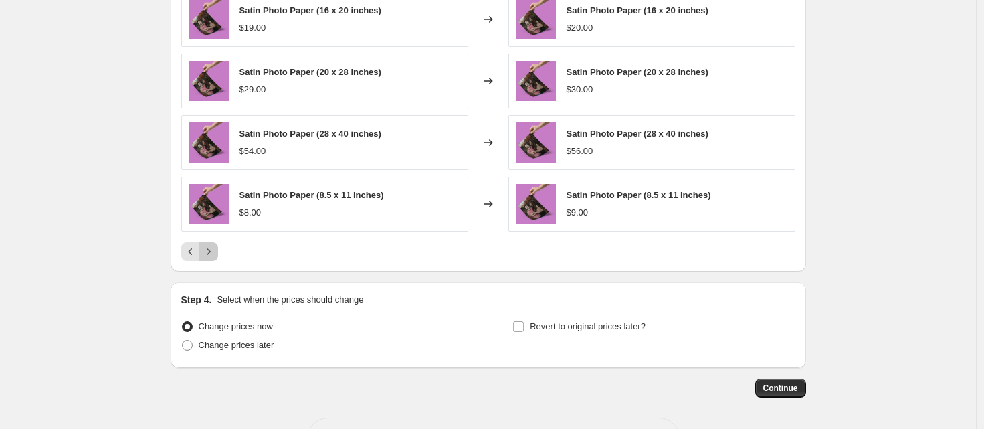
click at [210, 251] on icon "Next" at bounding box center [208, 251] width 13 height 13
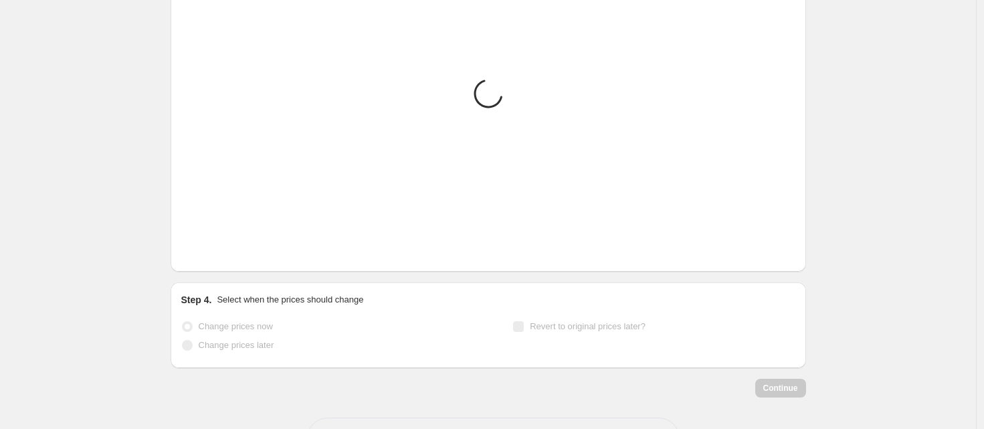
click at [210, 251] on icon "Next" at bounding box center [208, 251] width 13 height 13
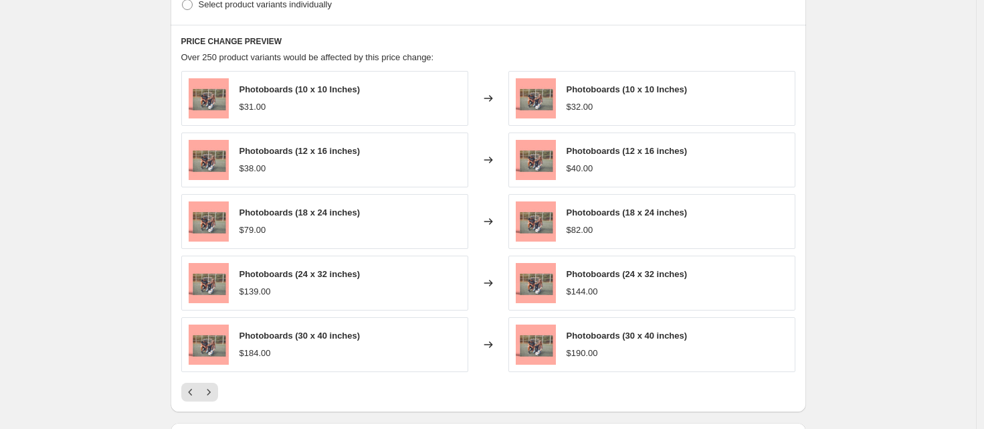
scroll to position [1082, 0]
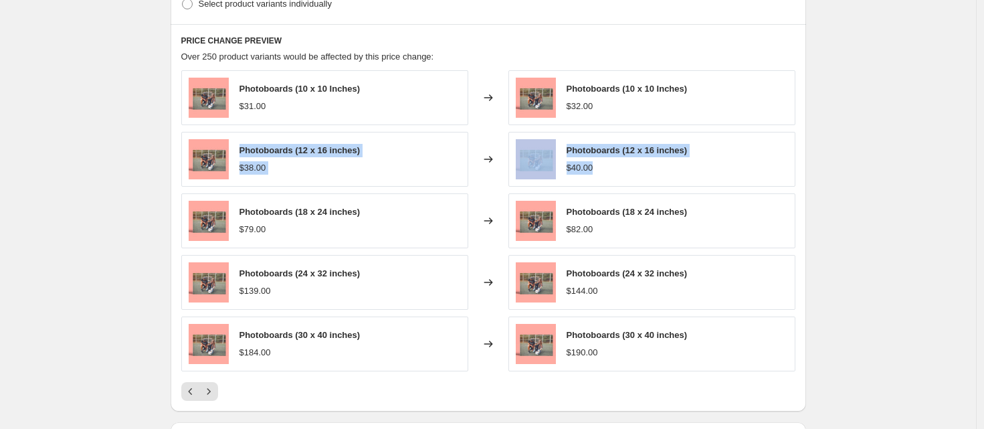
drag, startPoint x: 614, startPoint y: 169, endPoint x: 507, endPoint y: 165, distance: 107.1
click at [243, 153] on div "Photoboards (12 x 16 inches) $38.00 Changed to Photoboards (12 x 16 inches) $40…" at bounding box center [488, 159] width 614 height 55
click at [640, 175] on div "Photoboards (12 x 16 inches) $40.00" at bounding box center [651, 159] width 287 height 55
drag, startPoint x: 620, startPoint y: 173, endPoint x: 219, endPoint y: 150, distance: 402.1
click at [219, 150] on div "Photoboards (12 x 16 inches) $38.00 Changed to Photoboards (12 x 16 inches) $40…" at bounding box center [488, 159] width 614 height 55
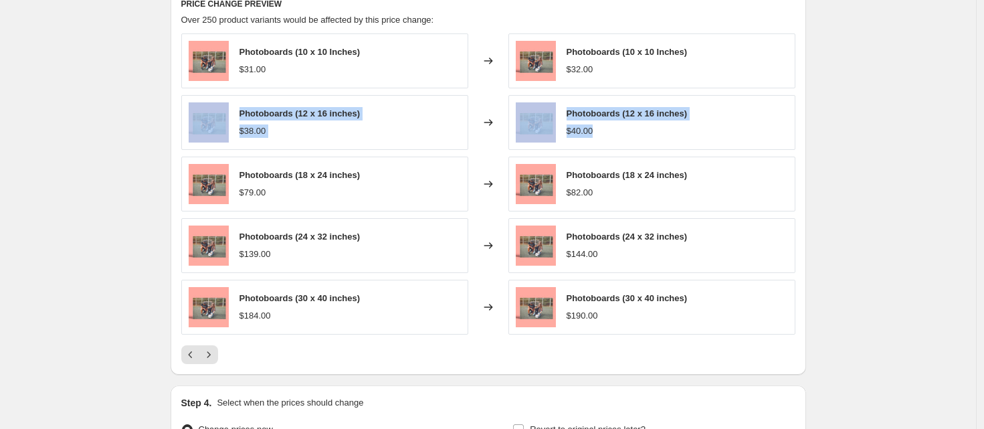
scroll to position [1124, 0]
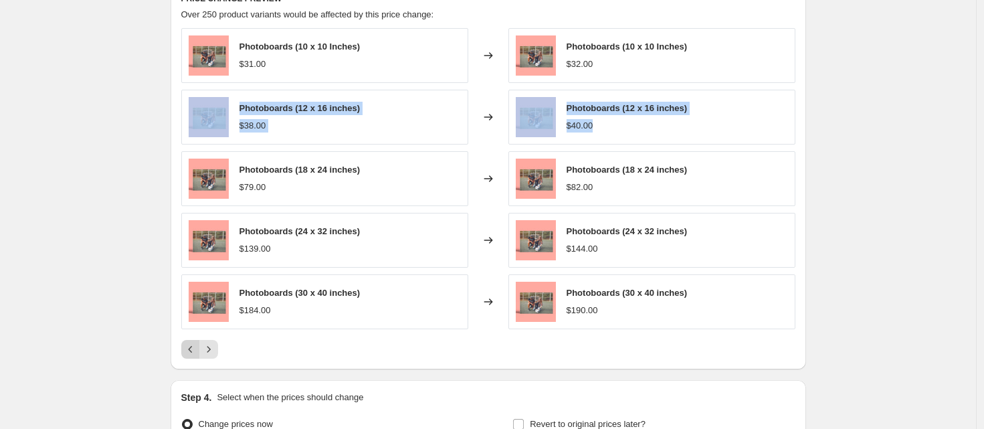
click at [193, 347] on icon "Previous" at bounding box center [190, 349] width 13 height 13
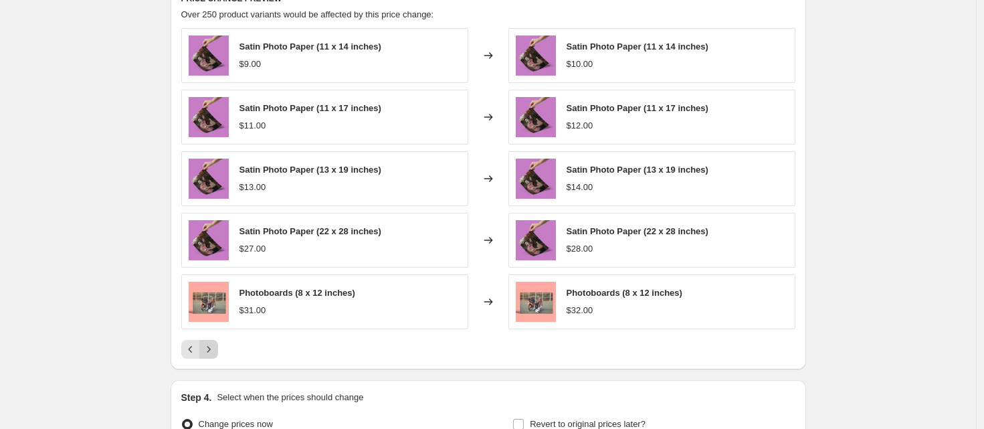
click at [211, 353] on icon "Next" at bounding box center [208, 349] width 13 height 13
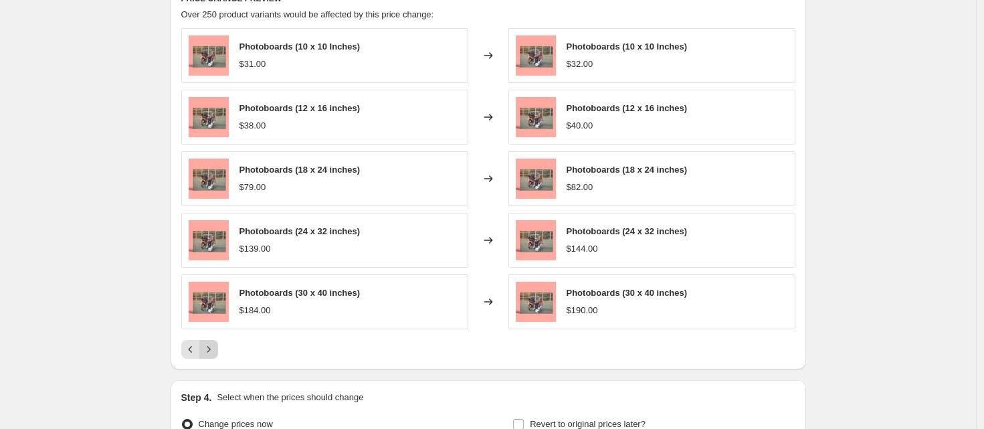
click at [215, 351] on icon "Next" at bounding box center [208, 349] width 13 height 13
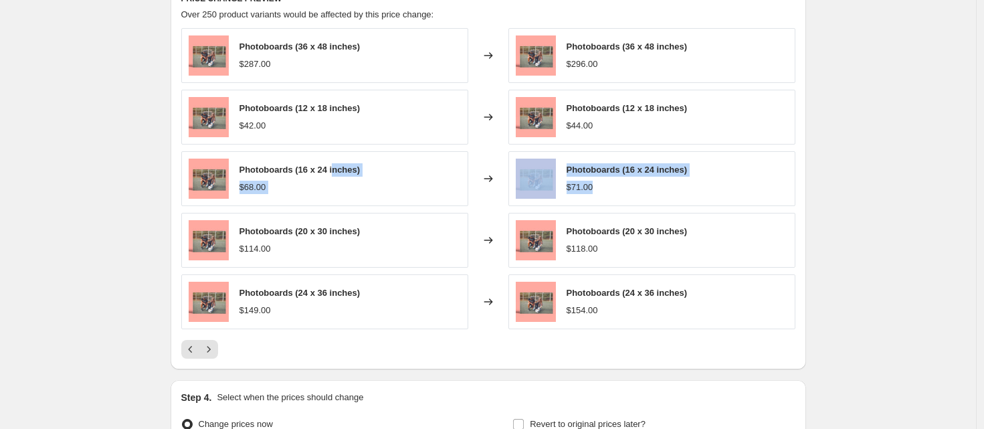
drag, startPoint x: 610, startPoint y: 185, endPoint x: 345, endPoint y: 166, distance: 265.6
click at [339, 167] on div "Photoboards (16 x 24 inches) $68.00 Changed to Photoboards (16 x 24 inches) $71…" at bounding box center [488, 178] width 614 height 55
click at [426, 180] on div "Photoboards (16 x 24 inches) $68.00" at bounding box center [324, 178] width 287 height 55
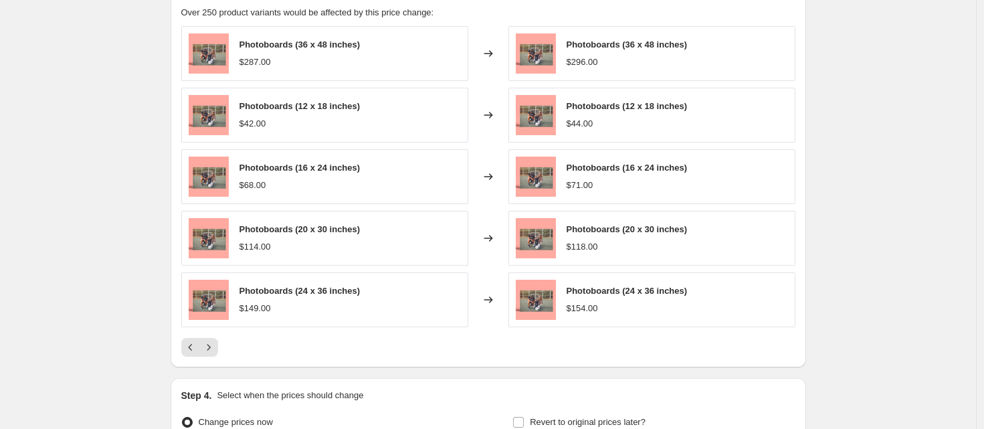
scroll to position [1127, 0]
drag, startPoint x: 650, startPoint y: 199, endPoint x: 642, endPoint y: 193, distance: 9.9
click at [642, 193] on div "Photoboards (16 x 24 inches) $71.00" at bounding box center [651, 176] width 287 height 55
drag, startPoint x: 642, startPoint y: 193, endPoint x: 593, endPoint y: 189, distance: 49.0
click at [622, 190] on div "Photoboards (16 x 24 inches) $71.00" at bounding box center [651, 176] width 287 height 55
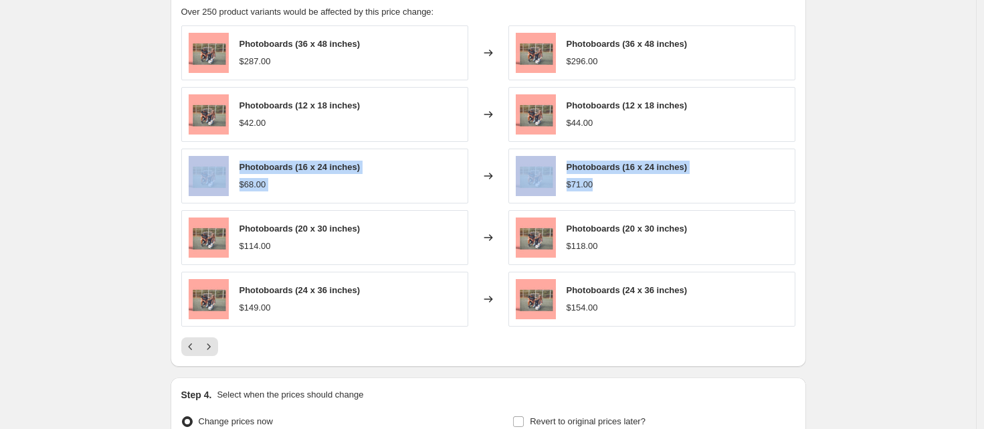
drag, startPoint x: 706, startPoint y: 189, endPoint x: 201, endPoint y: 188, distance: 505.1
click at [201, 188] on div "Photoboards (16 x 24 inches) $68.00 Changed to Photoboards (16 x 24 inches) $71…" at bounding box center [488, 176] width 614 height 55
click at [498, 175] on div "Changed to" at bounding box center [488, 176] width 40 height 55
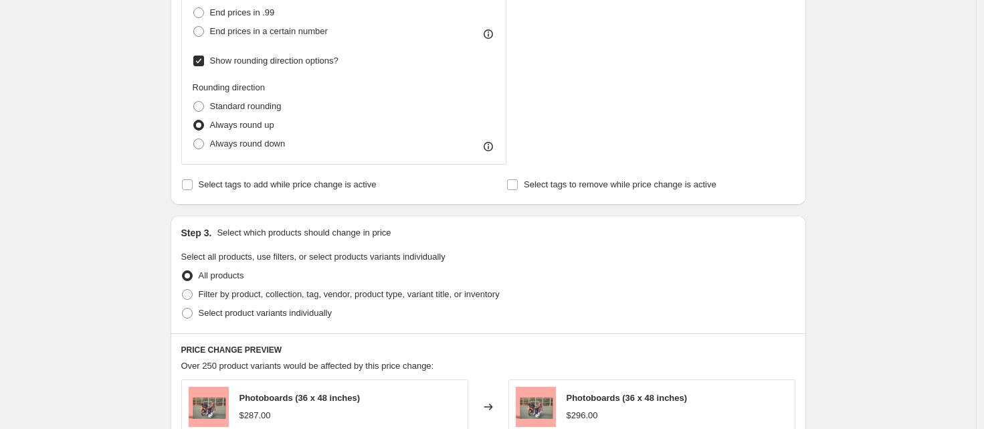
scroll to position [618, 0]
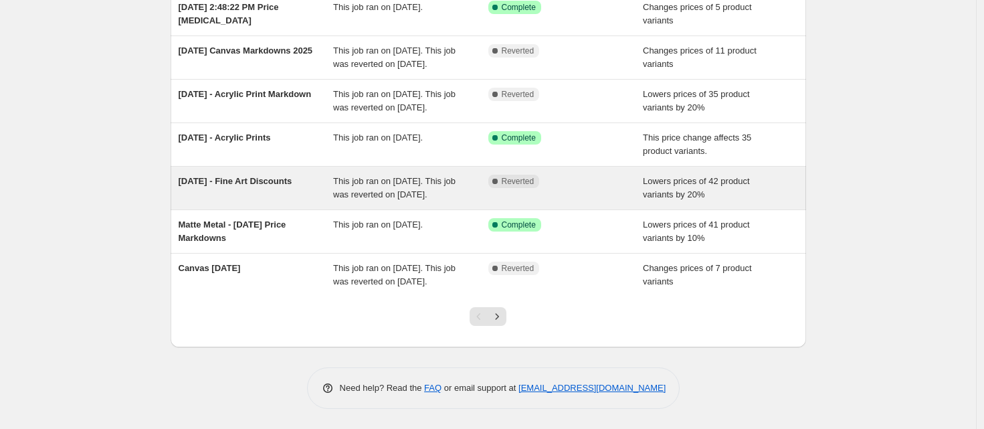
scroll to position [351, 0]
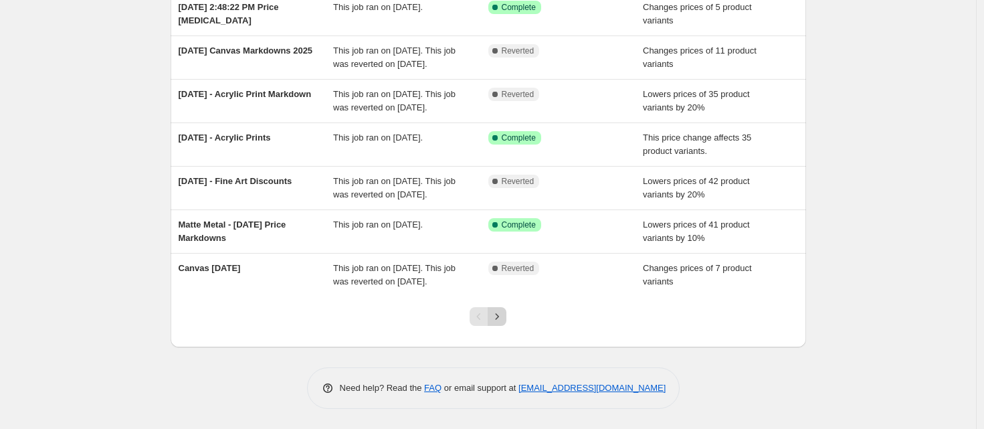
click at [506, 323] on button "Next" at bounding box center [497, 316] width 19 height 19
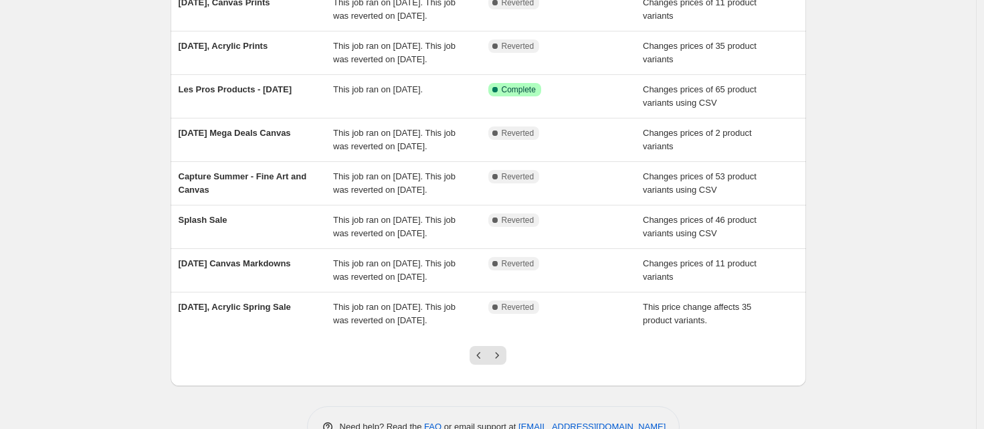
scroll to position [373, 0]
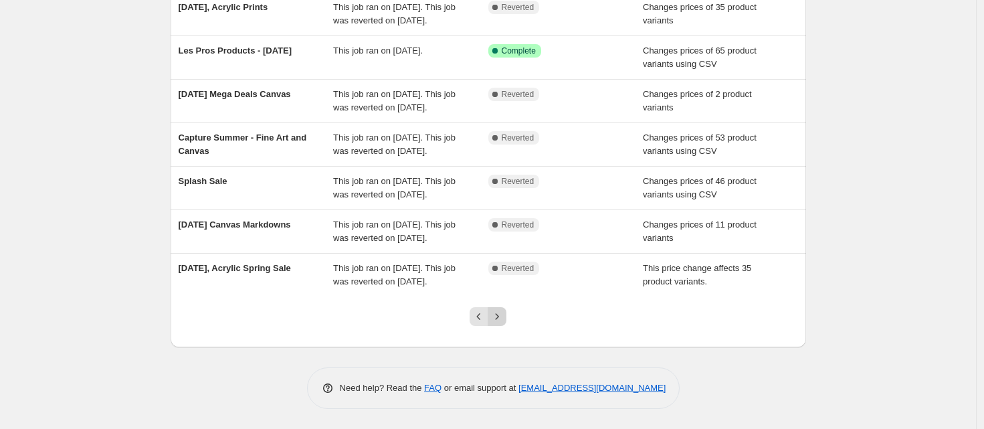
click at [503, 323] on icon "Next" at bounding box center [496, 316] width 13 height 13
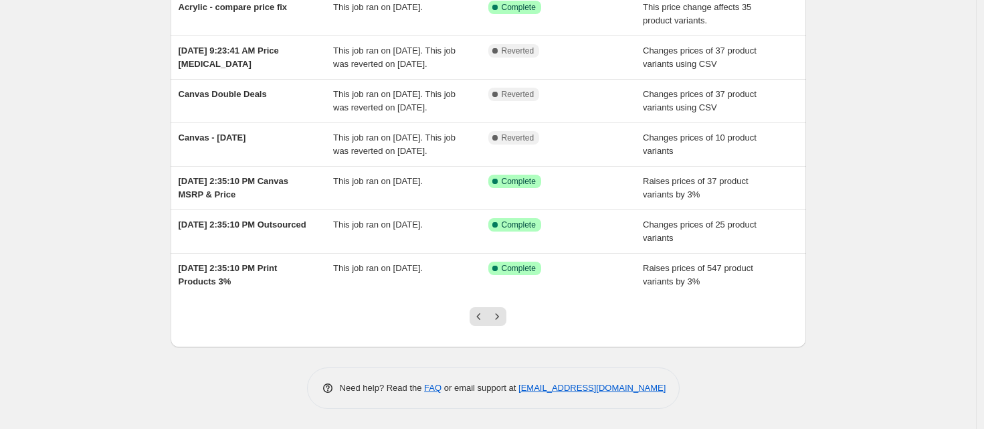
scroll to position [314, 0]
click at [502, 318] on icon "Next" at bounding box center [496, 316] width 13 height 13
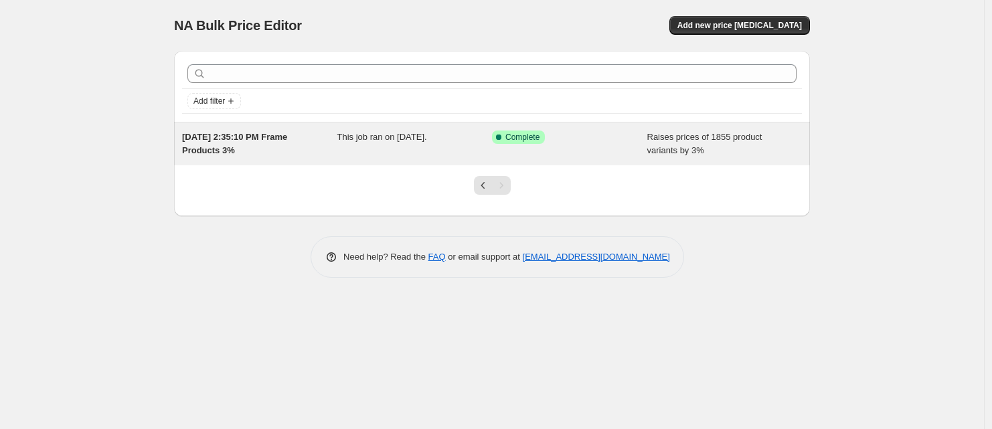
click at [240, 145] on span "[DATE] 2:35:10 PM Frame Products 3%" at bounding box center [234, 143] width 105 height 23
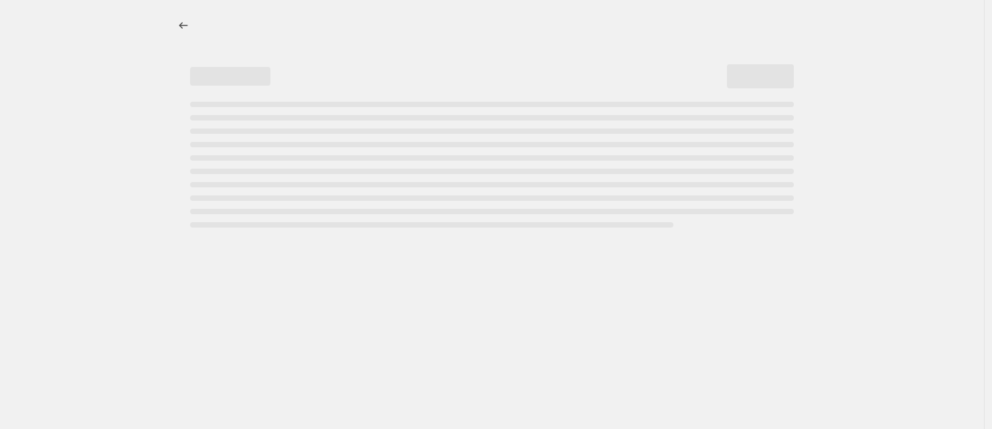
select select "percentage"
select select "collection"
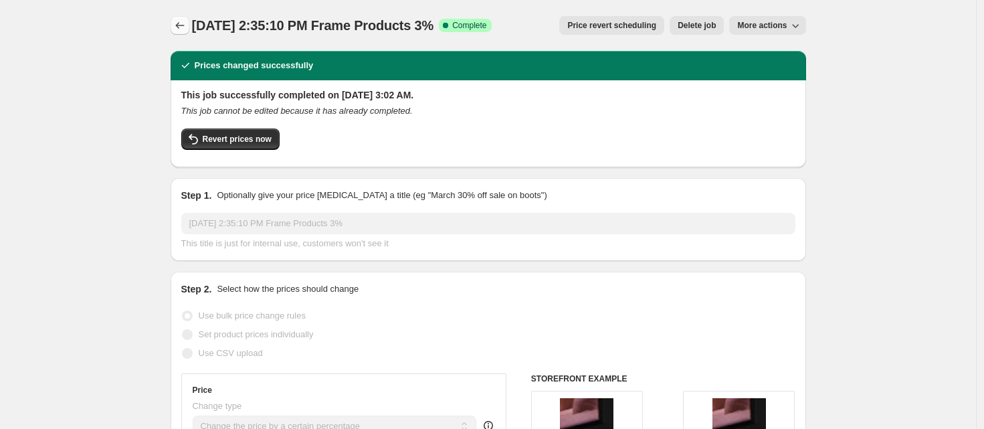
click at [176, 27] on icon "Price change jobs" at bounding box center [179, 25] width 13 height 13
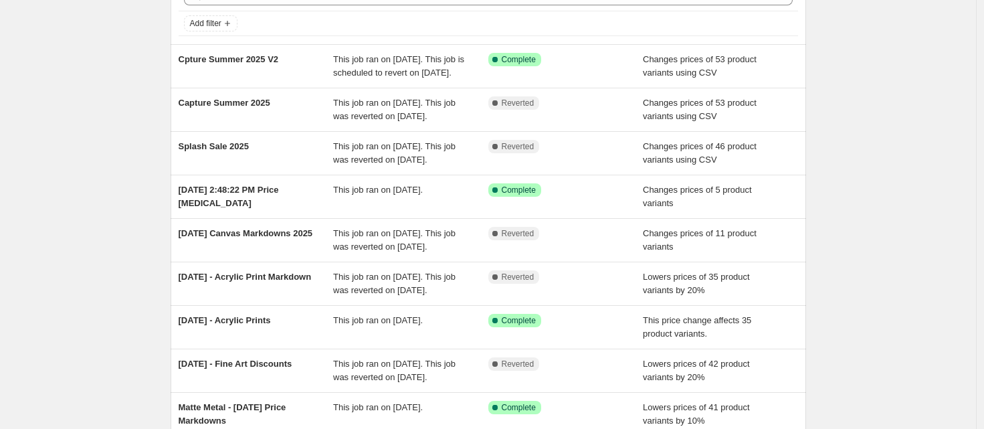
scroll to position [354, 0]
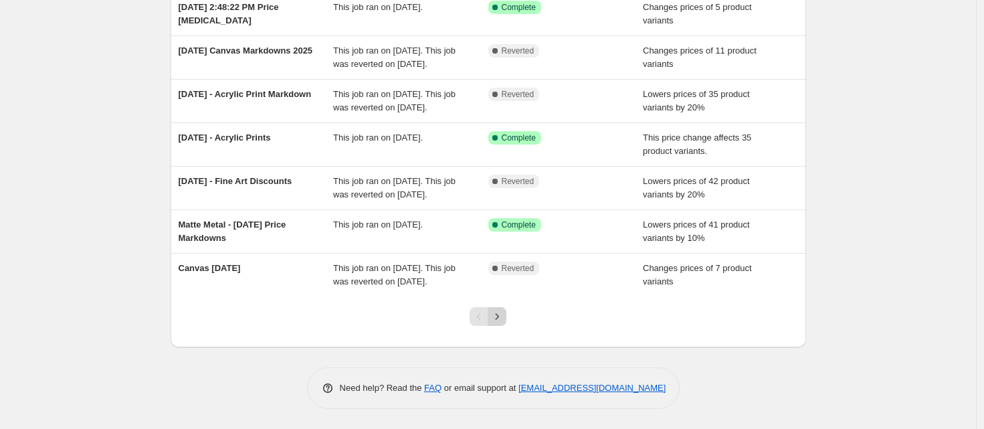
click at [496, 311] on icon "Next" at bounding box center [496, 316] width 13 height 13
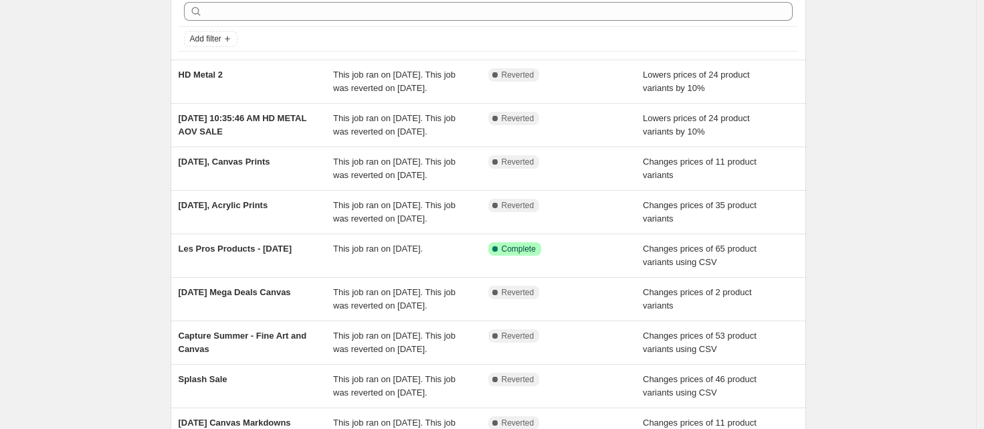
scroll to position [381, 0]
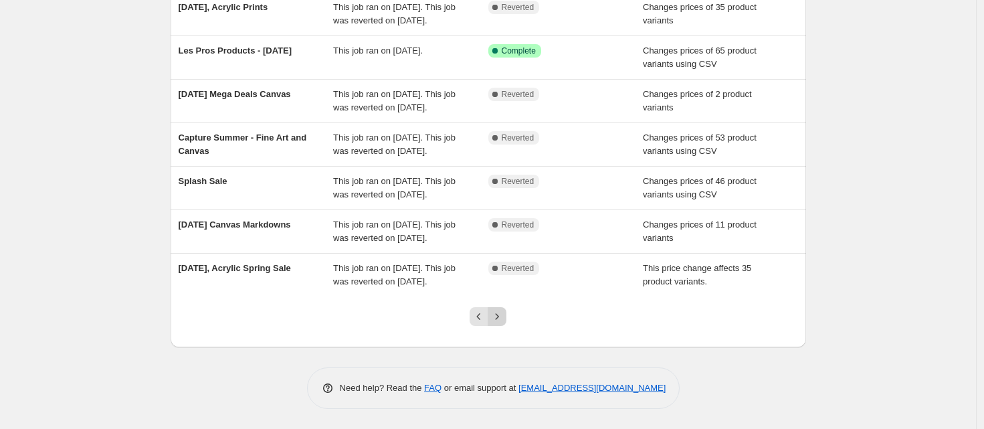
click at [493, 314] on button "Next" at bounding box center [497, 316] width 19 height 19
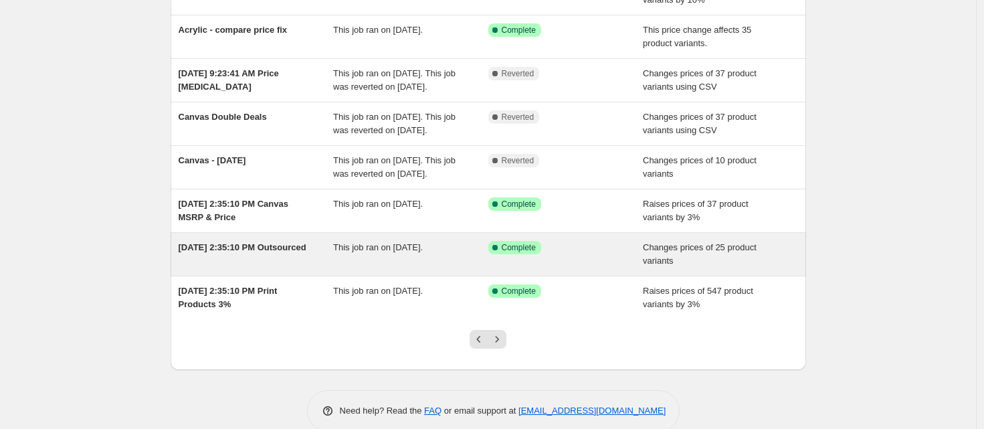
scroll to position [314, 0]
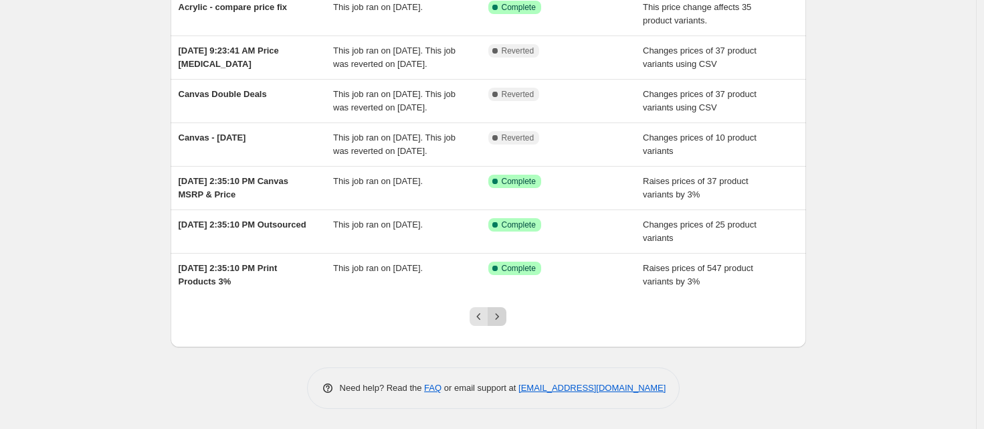
click at [504, 318] on icon "Next" at bounding box center [496, 316] width 13 height 13
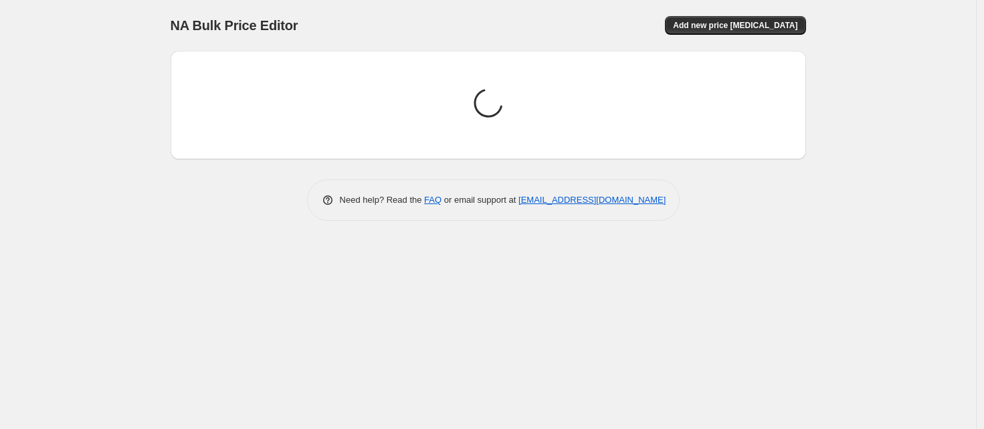
scroll to position [0, 0]
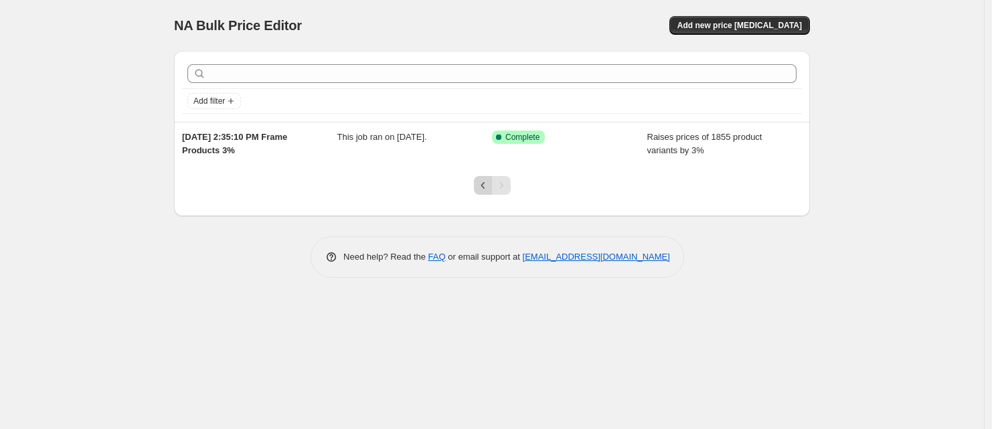
click at [480, 185] on icon "Previous" at bounding box center [482, 185] width 13 height 13
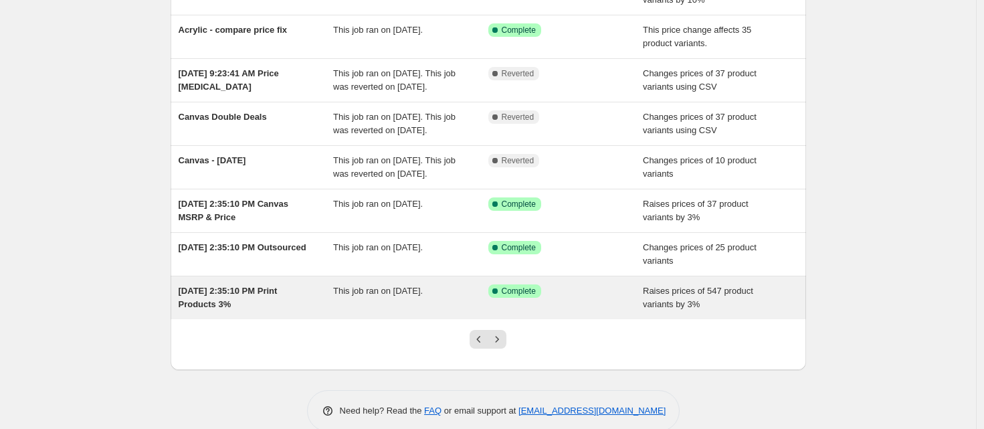
scroll to position [314, 0]
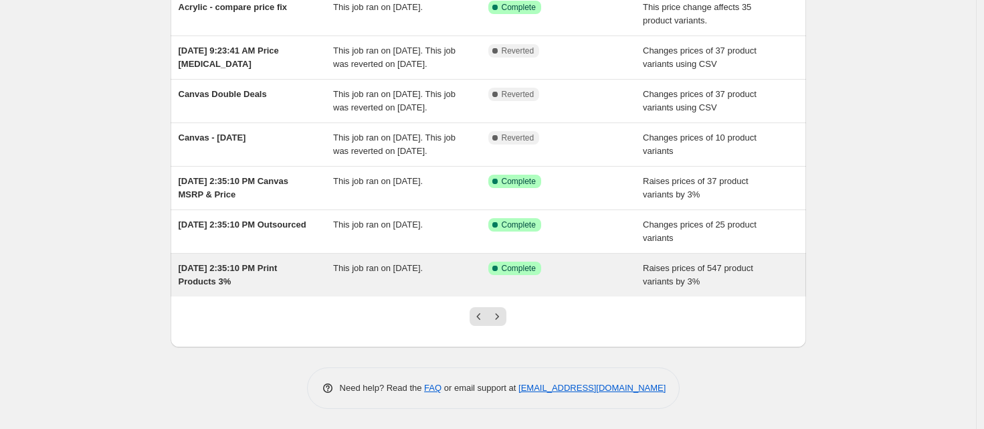
click at [231, 275] on div "[DATE] 2:35:10 PM Print Products 3%" at bounding box center [256, 275] width 155 height 27
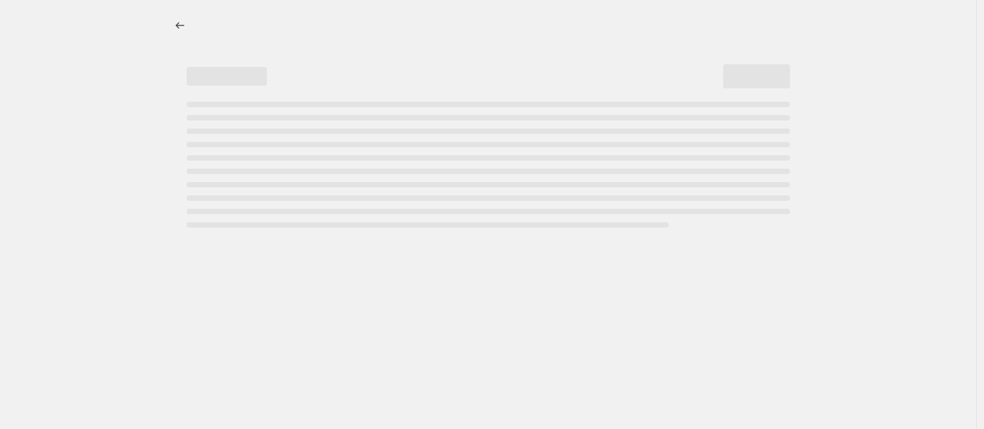
select select "percentage"
select select "collection"
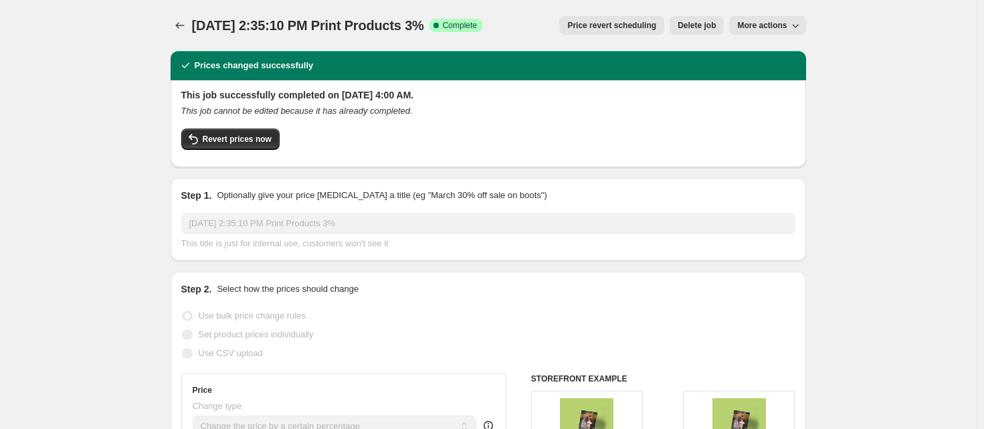
click at [787, 21] on span "More actions" at bounding box center [762, 25] width 50 height 11
click at [761, 74] on span "Export Recap CSV" at bounding box center [776, 76] width 73 height 10
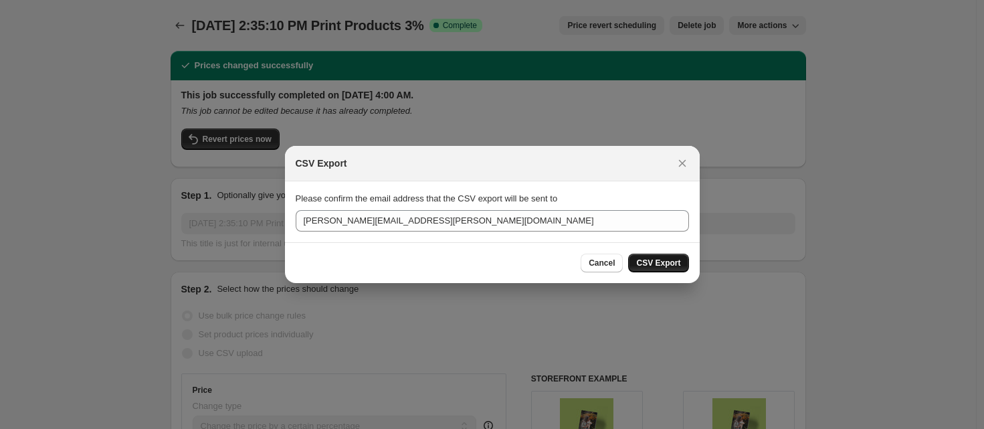
click at [650, 263] on span "CSV Export" at bounding box center [658, 263] width 44 height 11
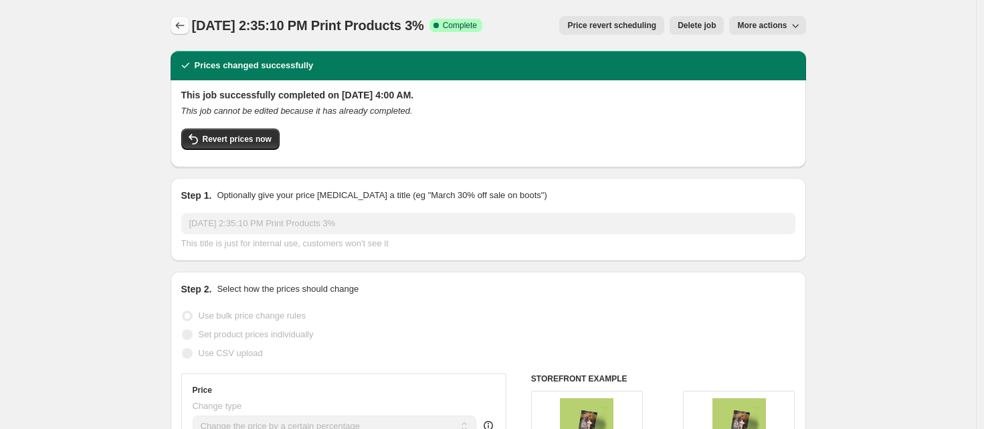
click at [177, 21] on icon "Price change jobs" at bounding box center [179, 25] width 13 height 13
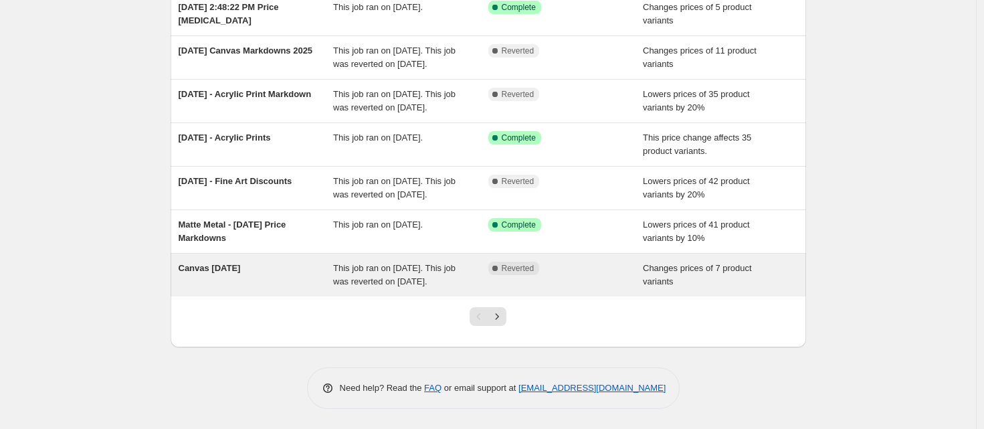
scroll to position [354, 0]
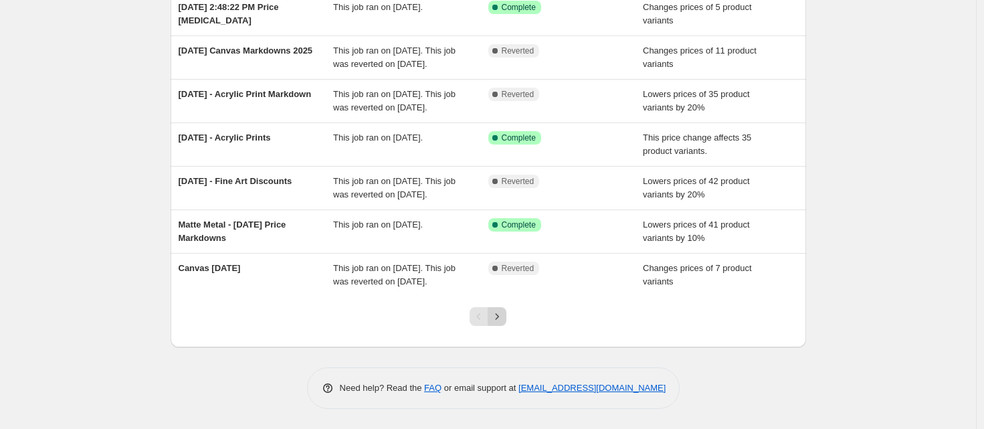
click at [504, 314] on icon "Next" at bounding box center [496, 316] width 13 height 13
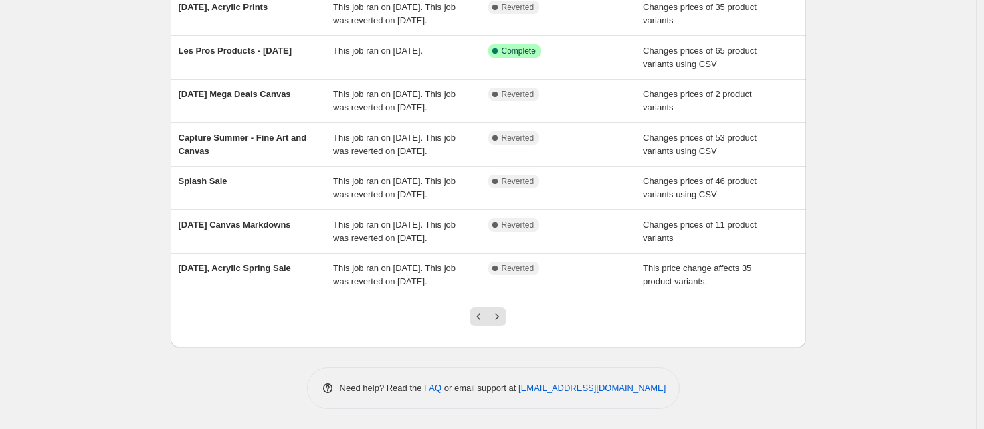
scroll to position [381, 0]
click at [502, 311] on icon "Next" at bounding box center [496, 316] width 13 height 13
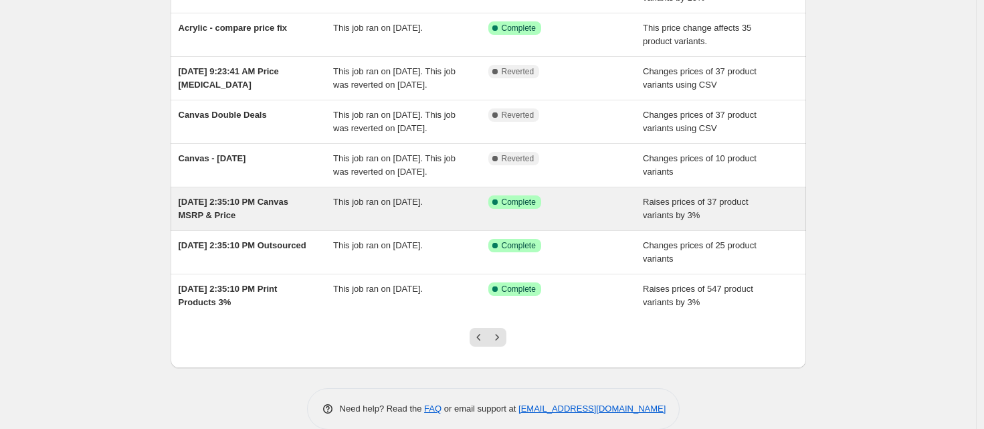
scroll to position [314, 0]
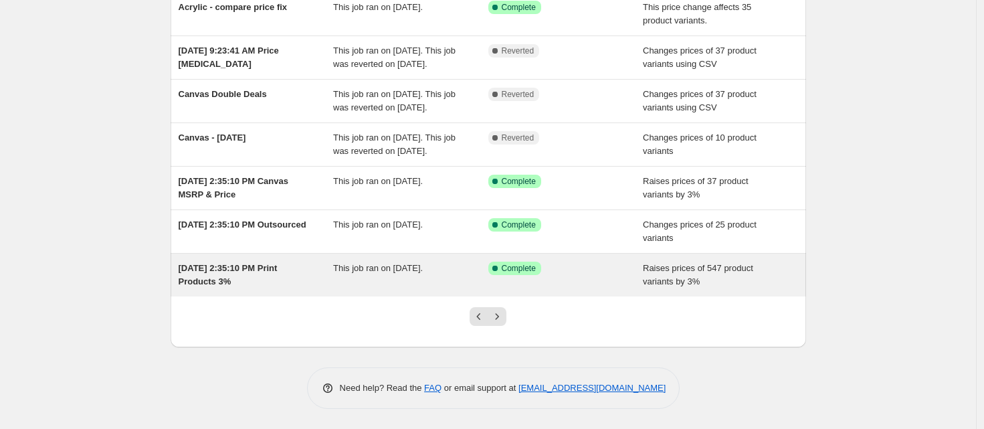
click at [209, 268] on span "[DATE] 2:35:10 PM Print Products 3%" at bounding box center [228, 274] width 99 height 23
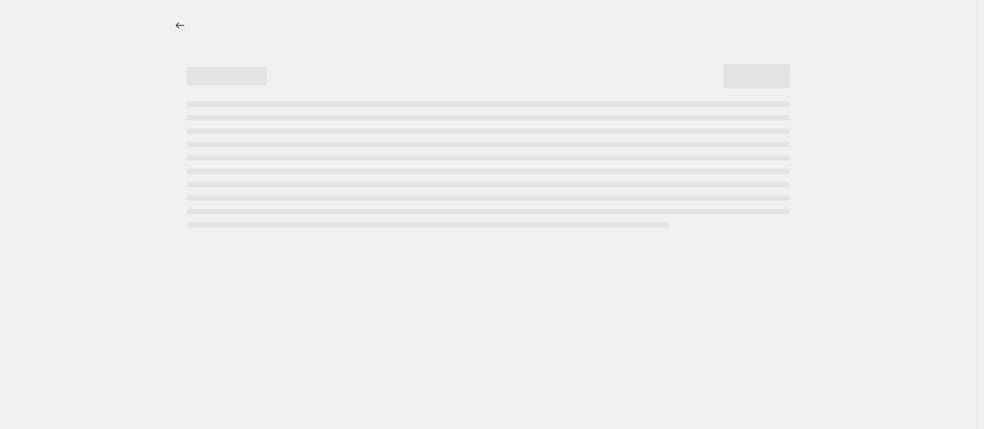
select select "percentage"
select select "collection"
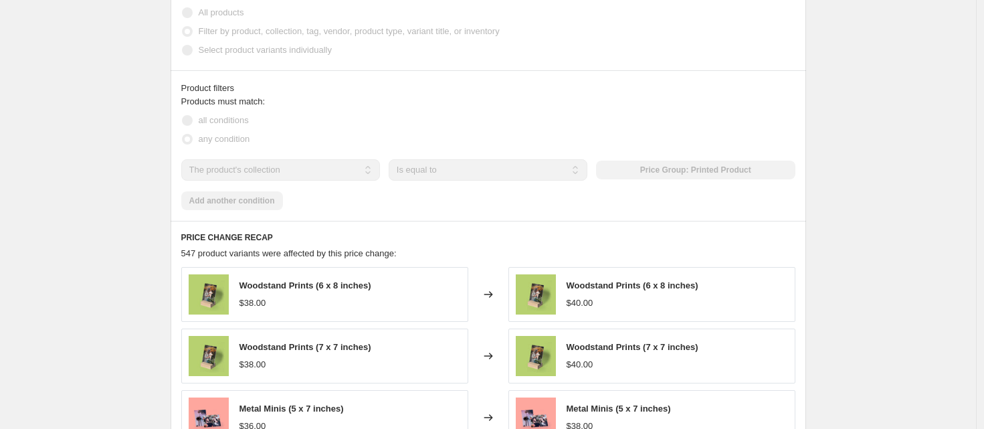
scroll to position [801, 0]
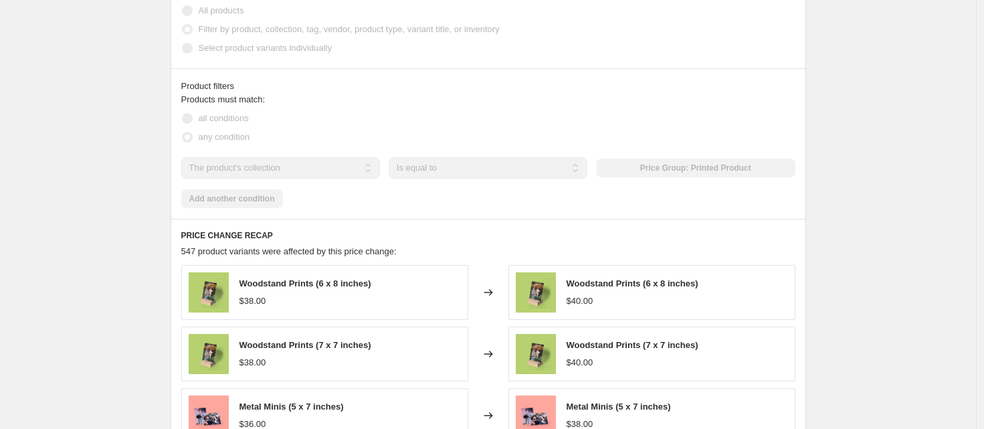
click at [696, 167] on div "The product The product's collection The product's tag The product's vendor The…" at bounding box center [488, 167] width 614 height 21
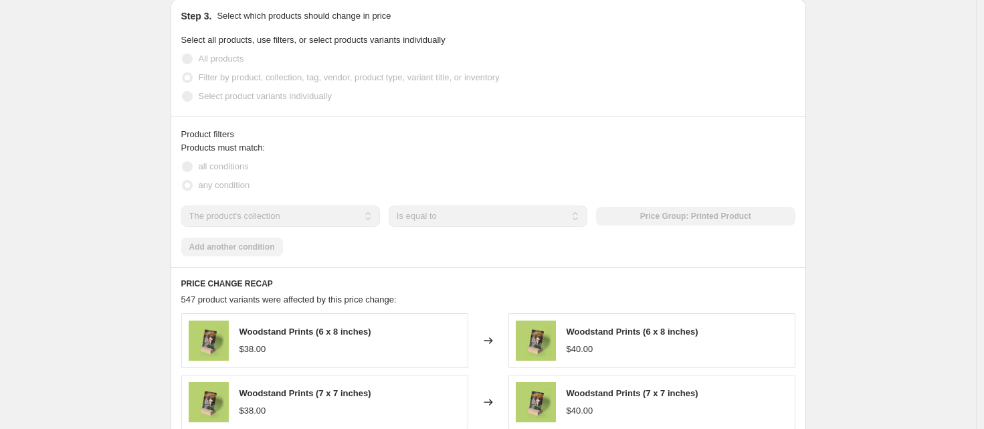
scroll to position [837, 0]
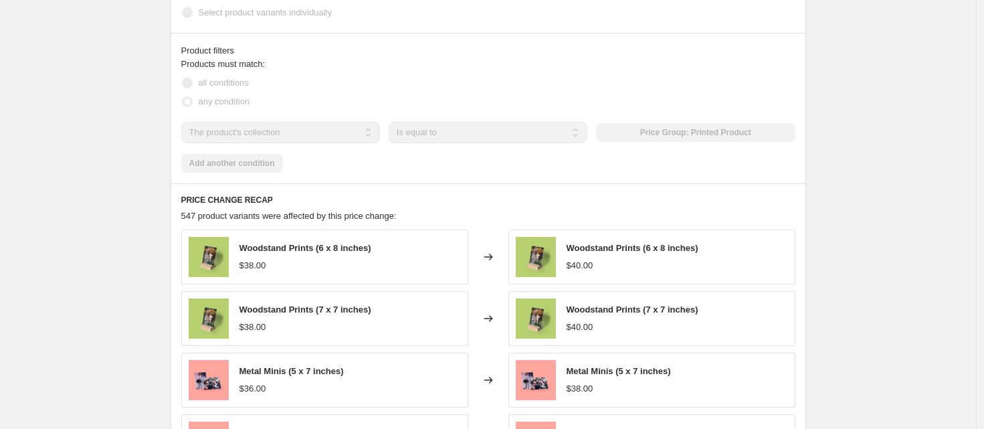
click at [100, 130] on div "[DATE] 2:35:10 PM Print Products 3%. This page is ready [DATE] 2:35:10 PM Print…" at bounding box center [488, 70] width 976 height 1814
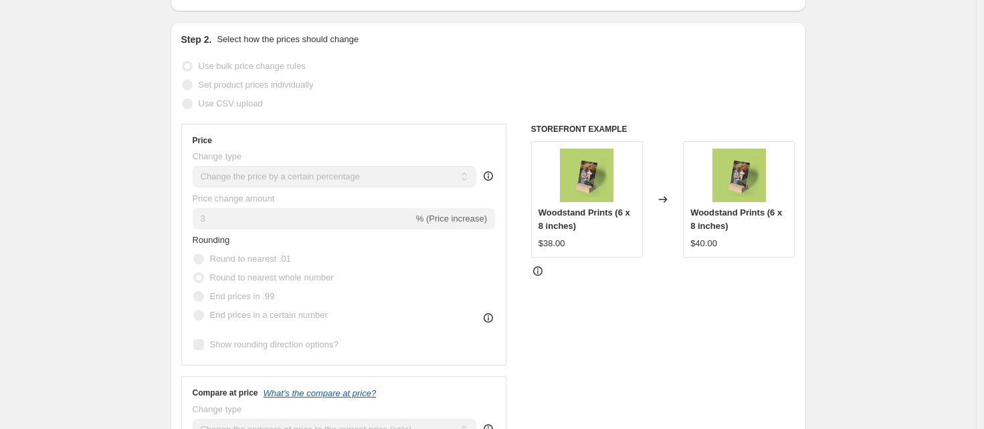
scroll to position [0, 0]
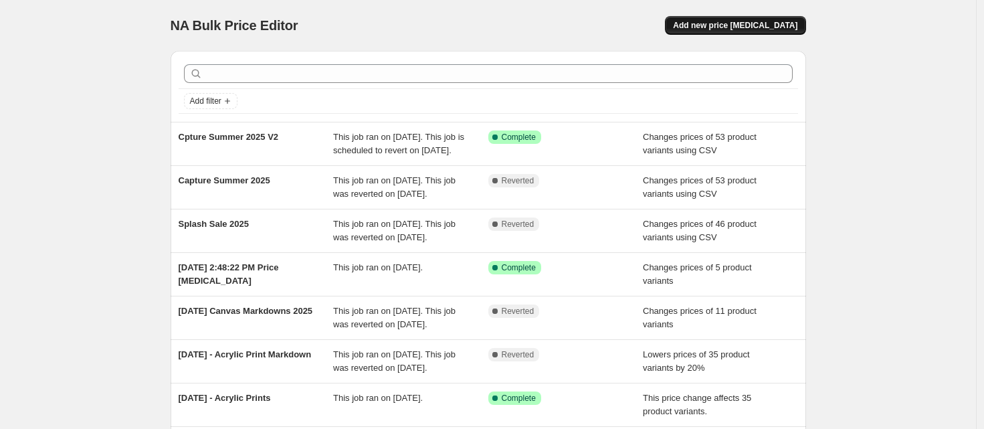
click at [759, 25] on span "Add new price [MEDICAL_DATA]" at bounding box center [735, 25] width 124 height 11
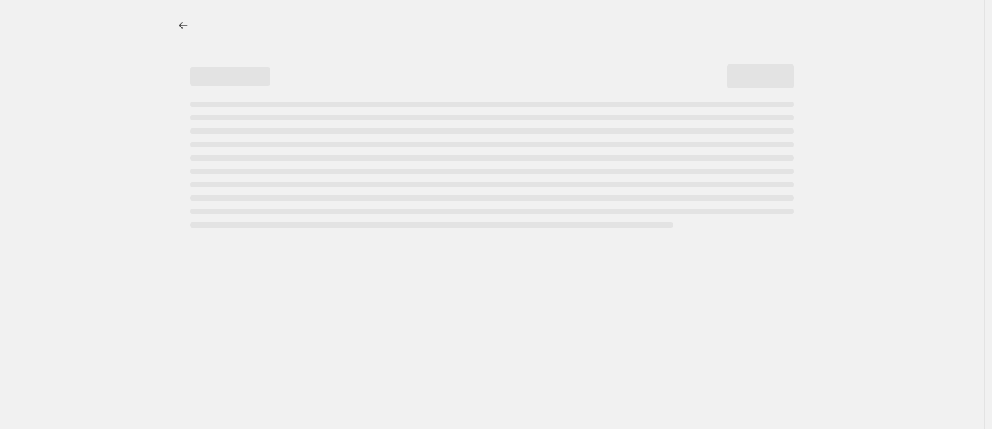
select select "percentage"
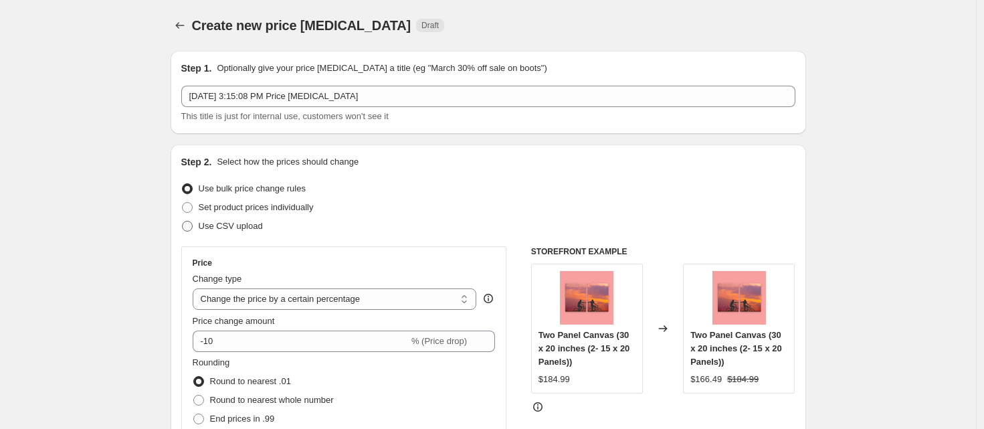
click at [221, 225] on span "Use CSV upload" at bounding box center [231, 226] width 64 height 10
click at [183, 221] on input "Use CSV upload" at bounding box center [182, 221] width 1 height 1
radio input "true"
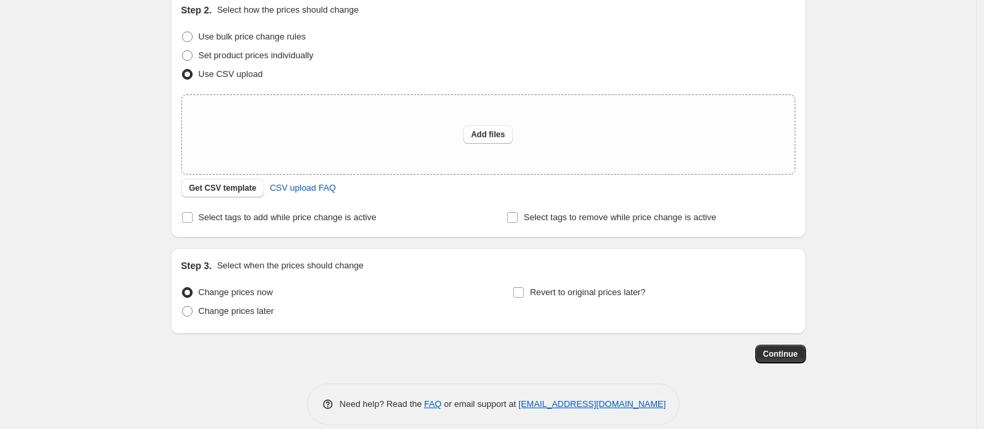
scroll to position [153, 0]
click at [326, 187] on span "CSV upload FAQ" at bounding box center [303, 186] width 66 height 13
click at [281, 32] on span "Use bulk price change rules" at bounding box center [252, 35] width 107 height 10
click at [183, 31] on input "Use bulk price change rules" at bounding box center [182, 30] width 1 height 1
radio input "true"
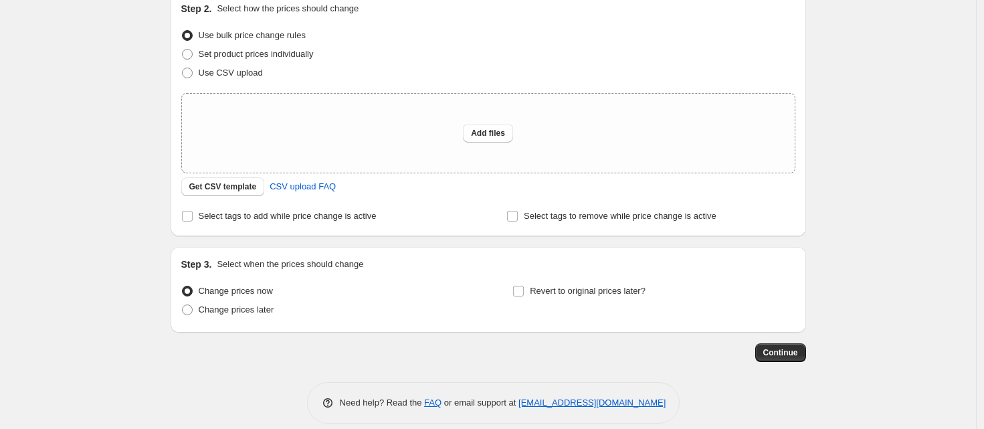
select select "percentage"
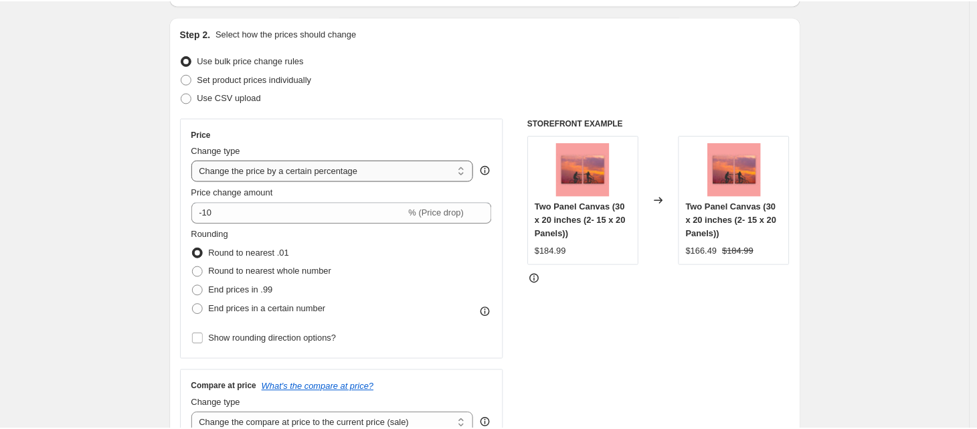
scroll to position [0, 0]
